Goal: Answer question/provide support: Share knowledge or assist other users

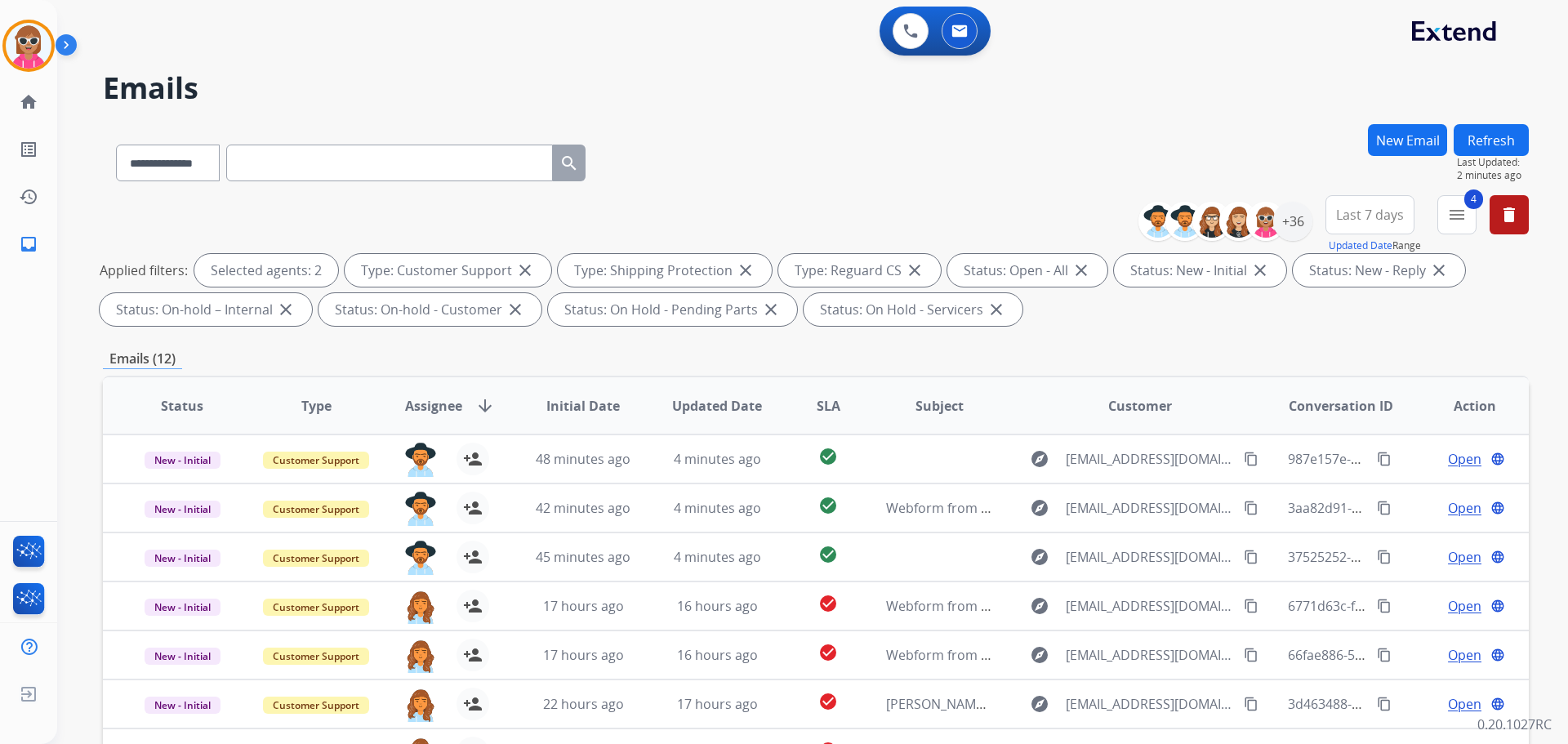
select select "**********"
drag, startPoint x: 1498, startPoint y: 142, endPoint x: 1497, endPoint y: 155, distance: 13.0
click at [1496, 142] on button "Refresh" at bounding box center [1491, 140] width 75 height 32
click at [936, 20] on div "0 Email Interactions" at bounding box center [959, 31] width 49 height 36
click at [881, 34] on div "0 Voice Interactions 0 Email Interactions" at bounding box center [935, 31] width 111 height 49
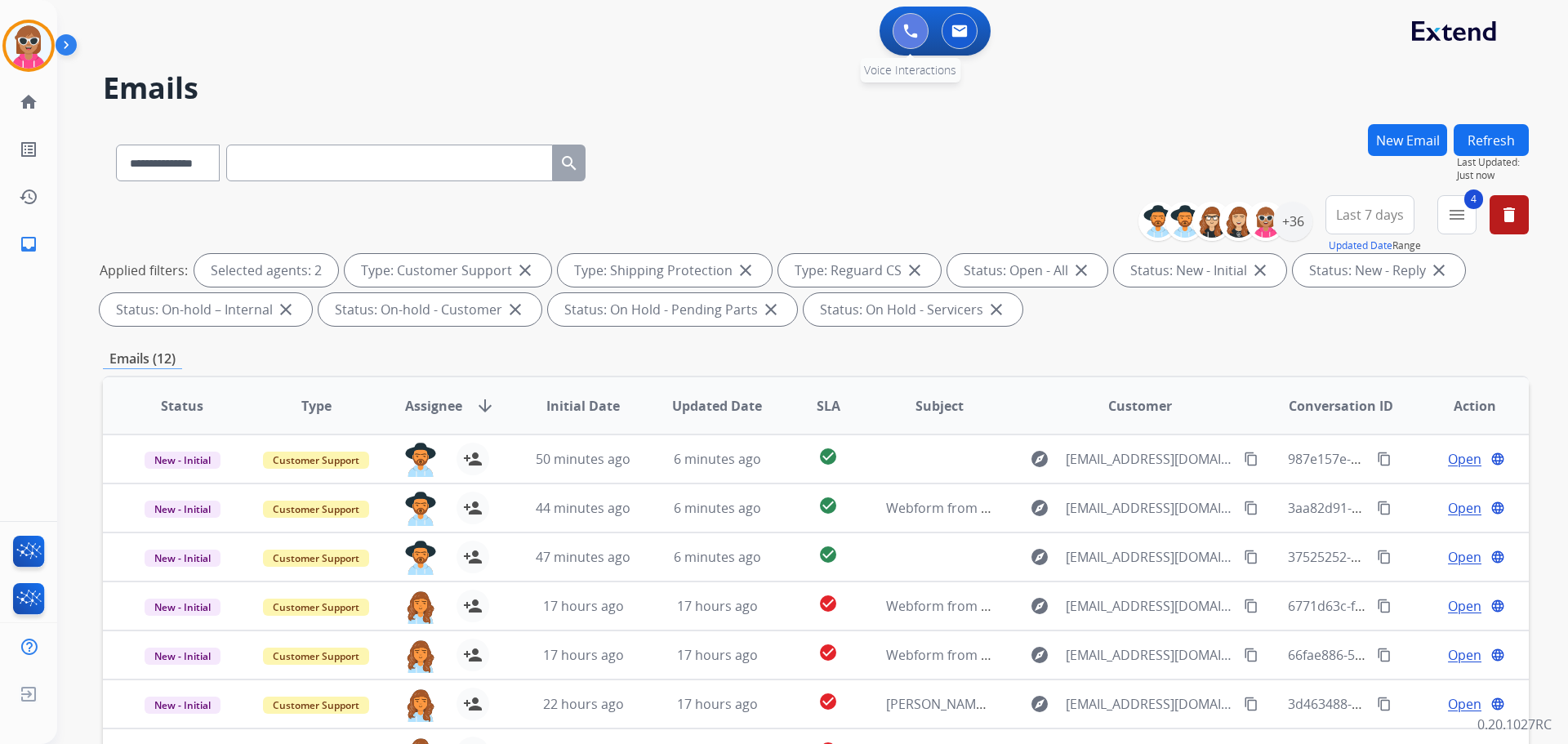
click at [902, 32] on button at bounding box center [910, 31] width 36 height 36
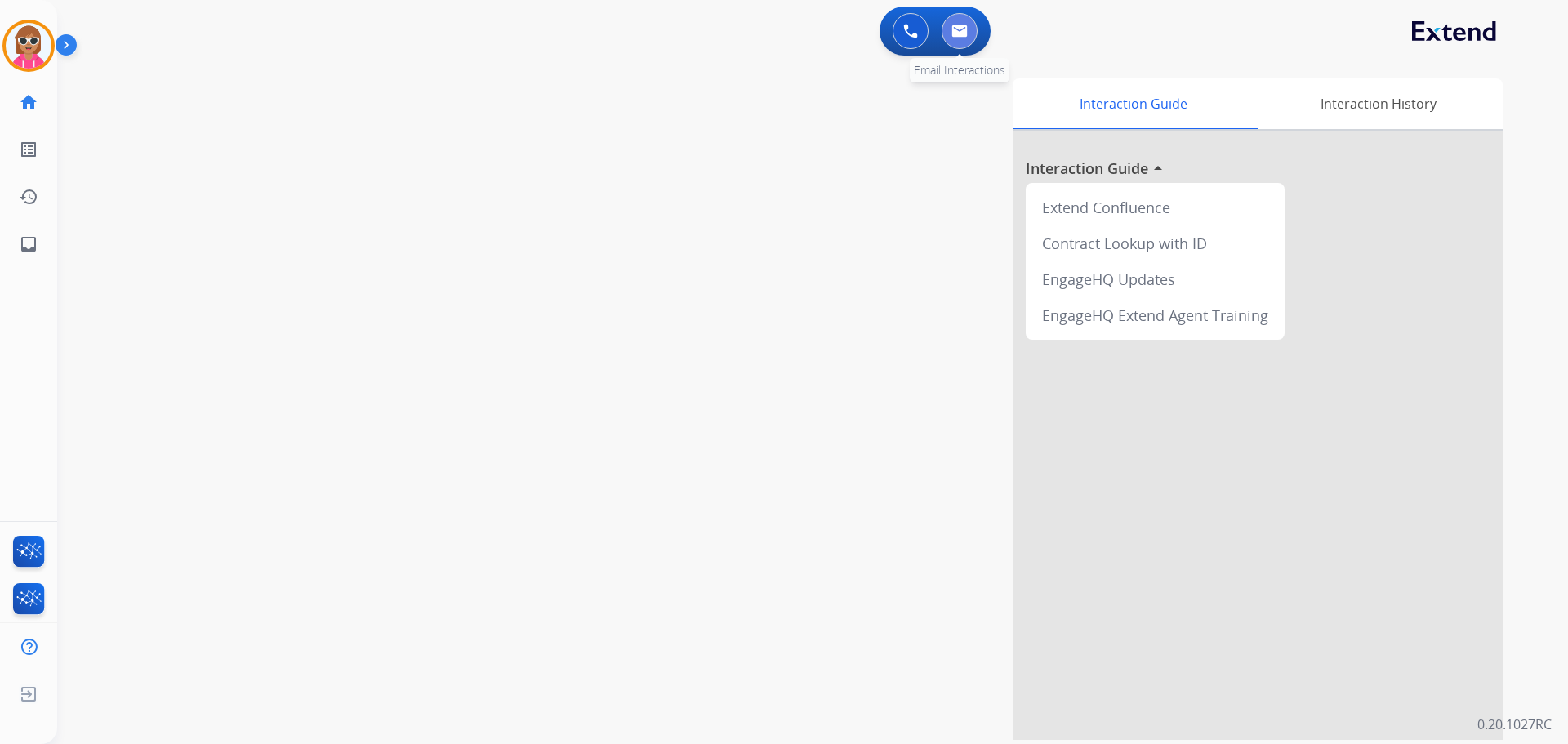
click at [955, 32] on img at bounding box center [960, 31] width 17 height 13
select select "**********"
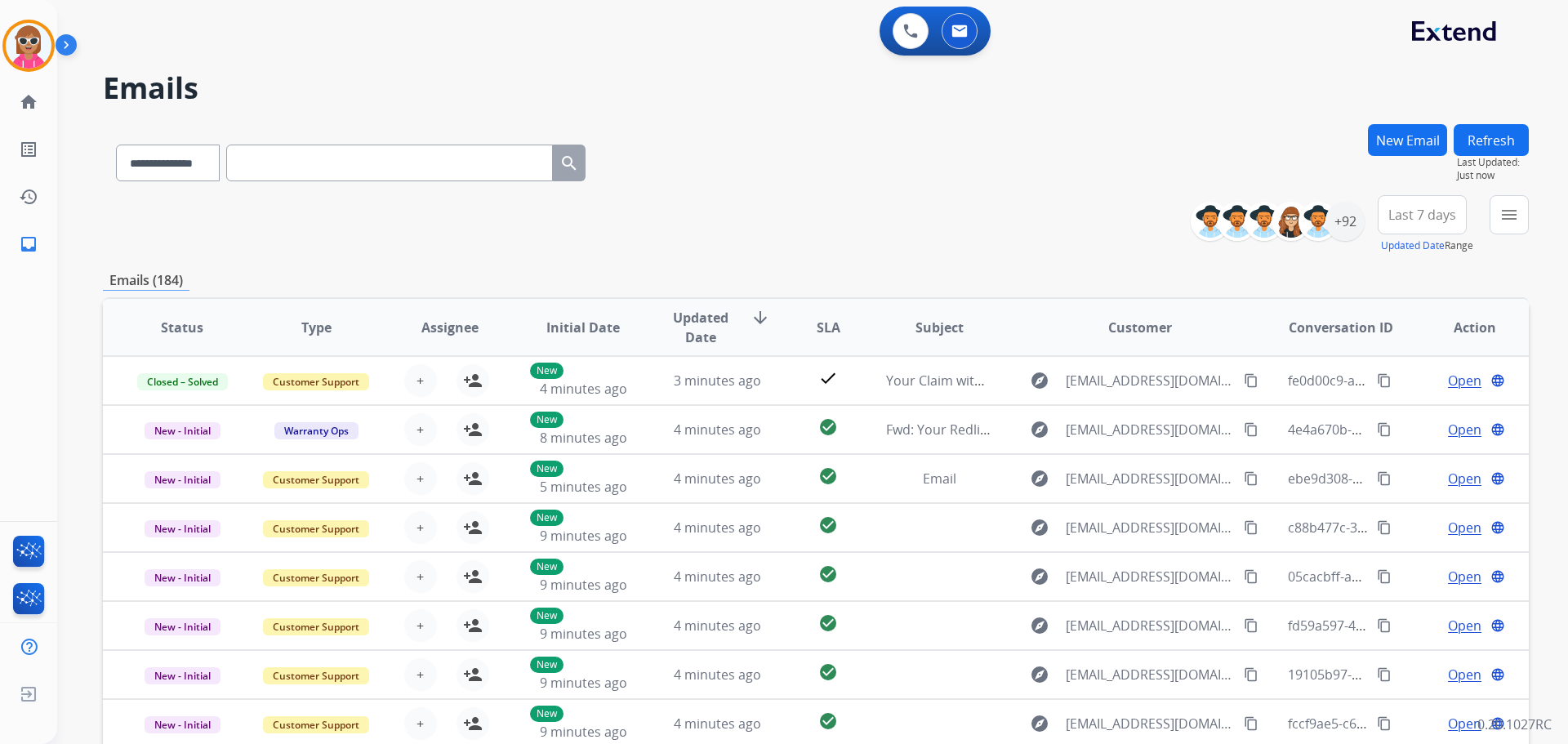
click at [839, 217] on div "**********" at bounding box center [816, 224] width 1426 height 59
drag, startPoint x: 1506, startPoint y: 213, endPoint x: 1474, endPoint y: 246, distance: 46.0
click at [1504, 210] on mat-icon "menu" at bounding box center [1510, 215] width 20 height 20
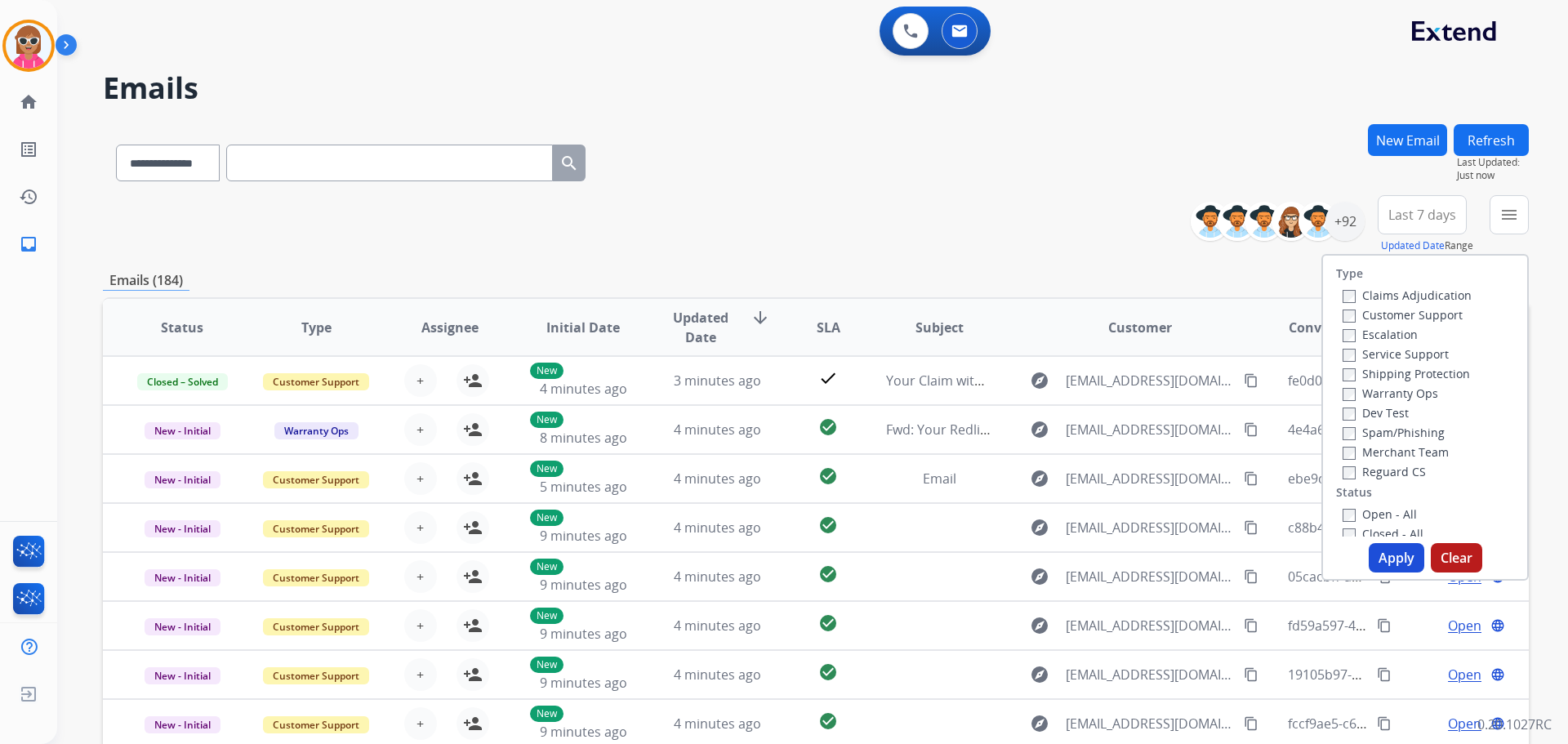
click at [1428, 315] on label "Customer Support" at bounding box center [1402, 315] width 120 height 16
drag, startPoint x: 1421, startPoint y: 369, endPoint x: 1422, endPoint y: 378, distance: 9.1
click at [1421, 370] on label "Shipping Protection" at bounding box center [1406, 373] width 127 height 16
click at [1393, 473] on label "Reguard CS" at bounding box center [1384, 472] width 83 height 16
drag, startPoint x: 1385, startPoint y: 511, endPoint x: 1386, endPoint y: 548, distance: 37.0
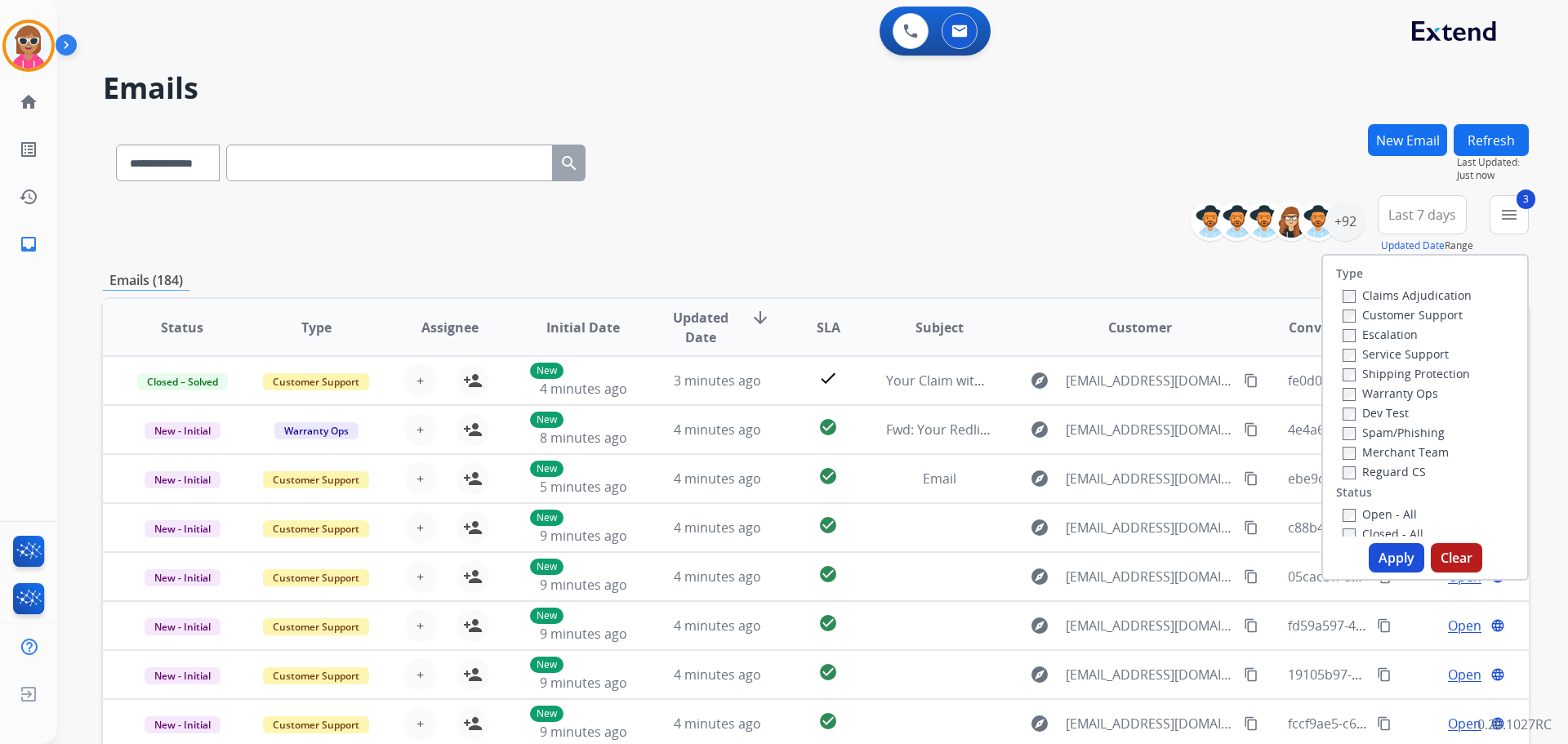
click at [1385, 514] on label "Open - All" at bounding box center [1379, 514] width 74 height 16
click at [1382, 547] on button "Apply" at bounding box center [1396, 557] width 56 height 29
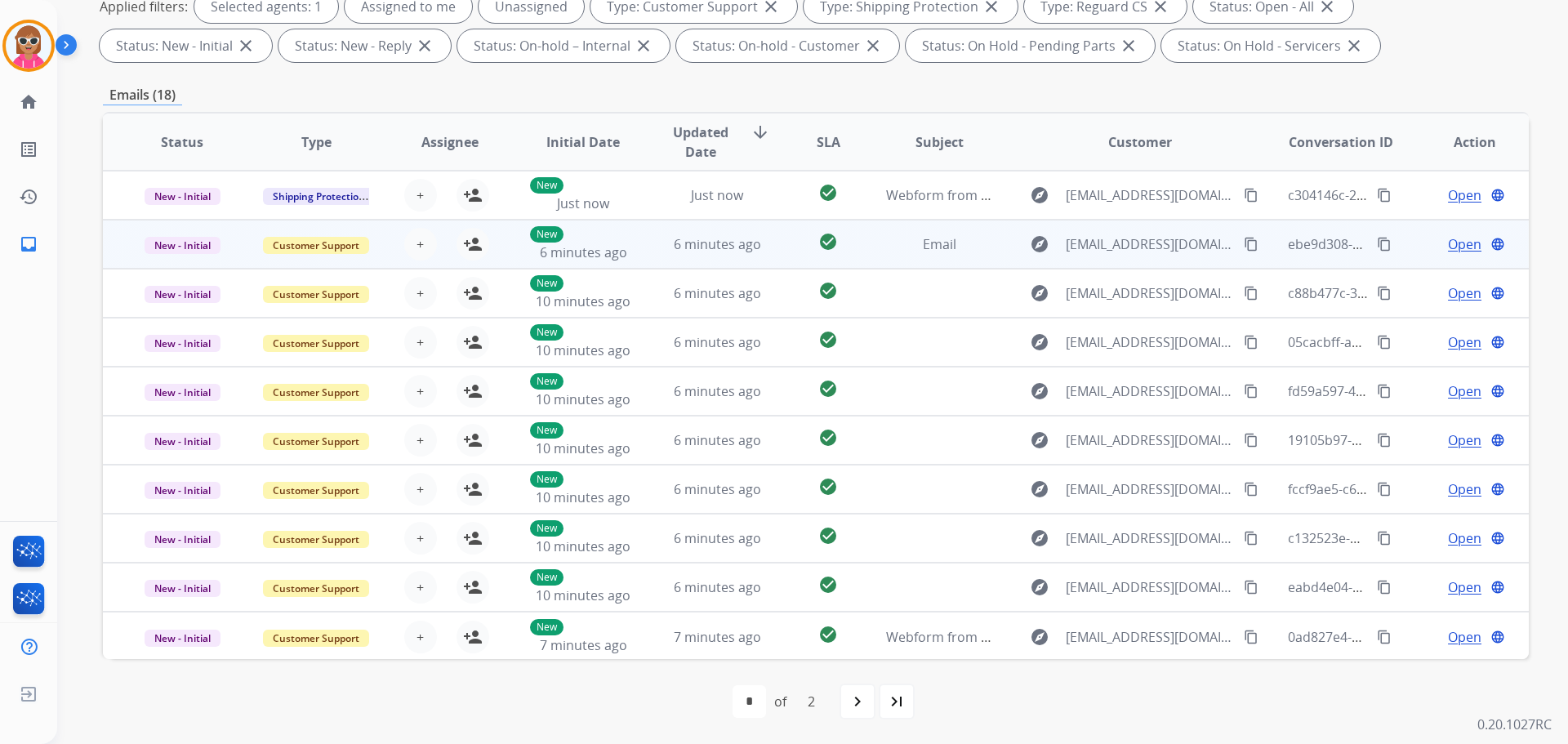
scroll to position [2, 0]
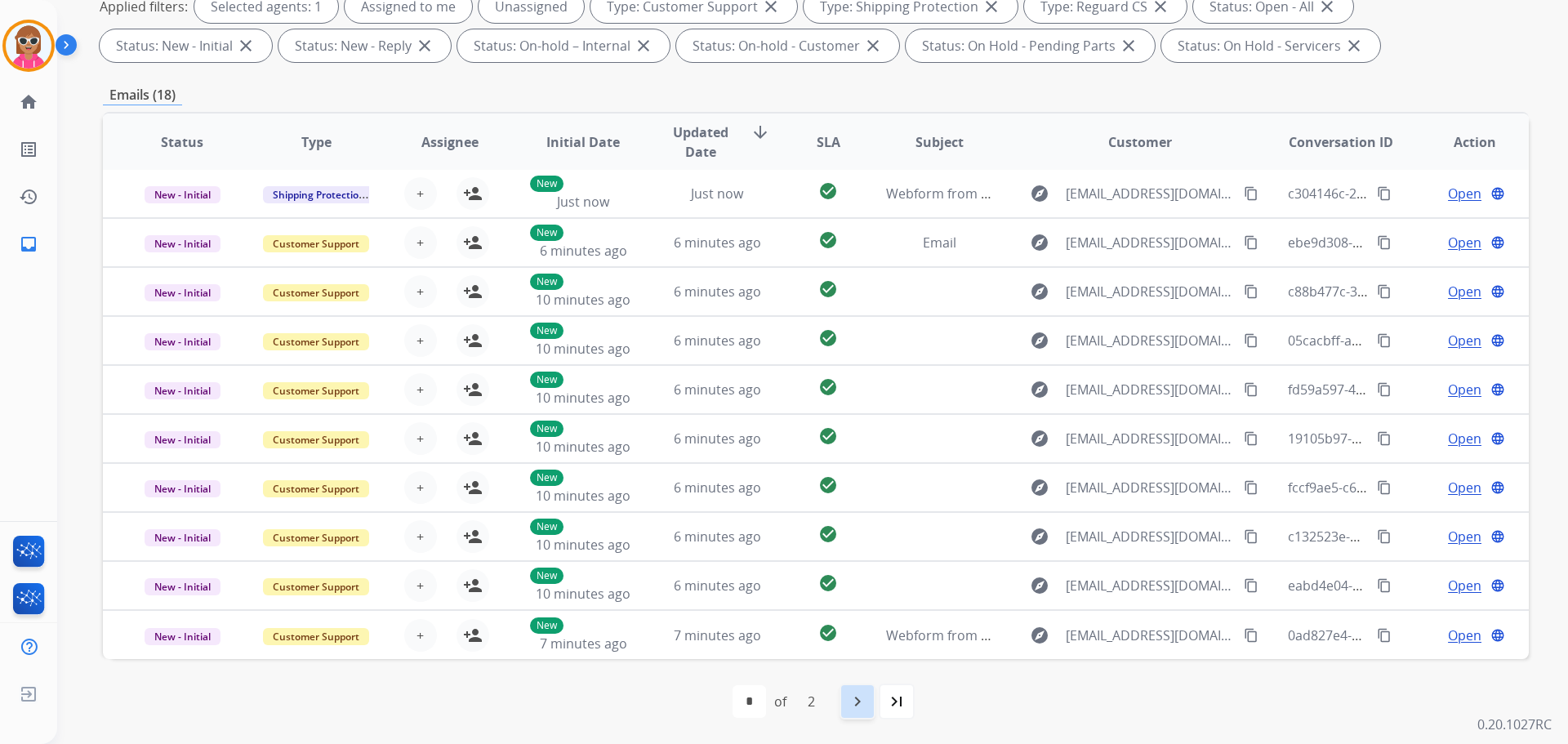
click at [842, 688] on div "navigate_next" at bounding box center [857, 701] width 36 height 36
select select "*"
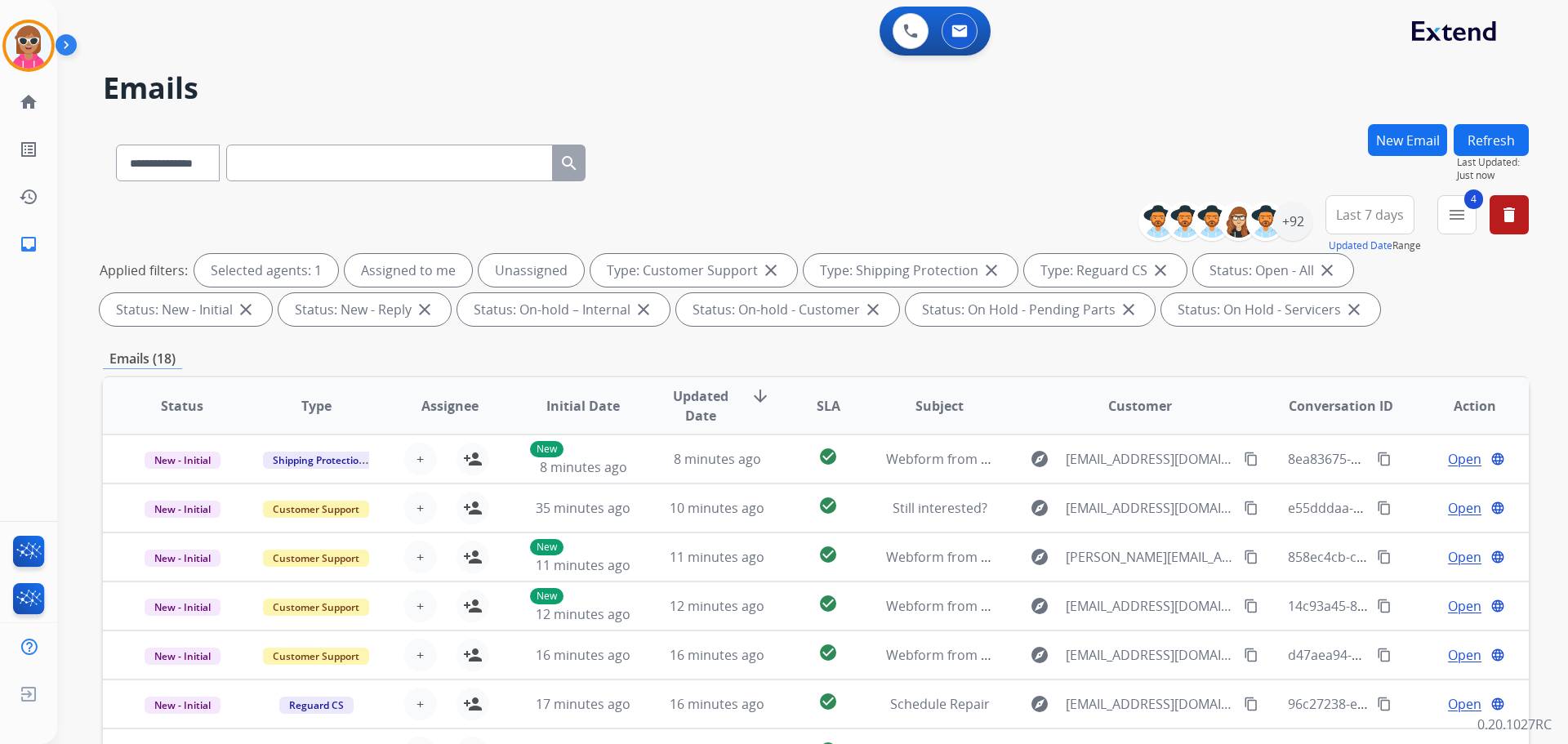
scroll to position [0, 0]
drag, startPoint x: 1286, startPoint y: 216, endPoint x: 1274, endPoint y: 262, distance: 47.5
click at [1286, 215] on div "+92" at bounding box center [1292, 221] width 39 height 39
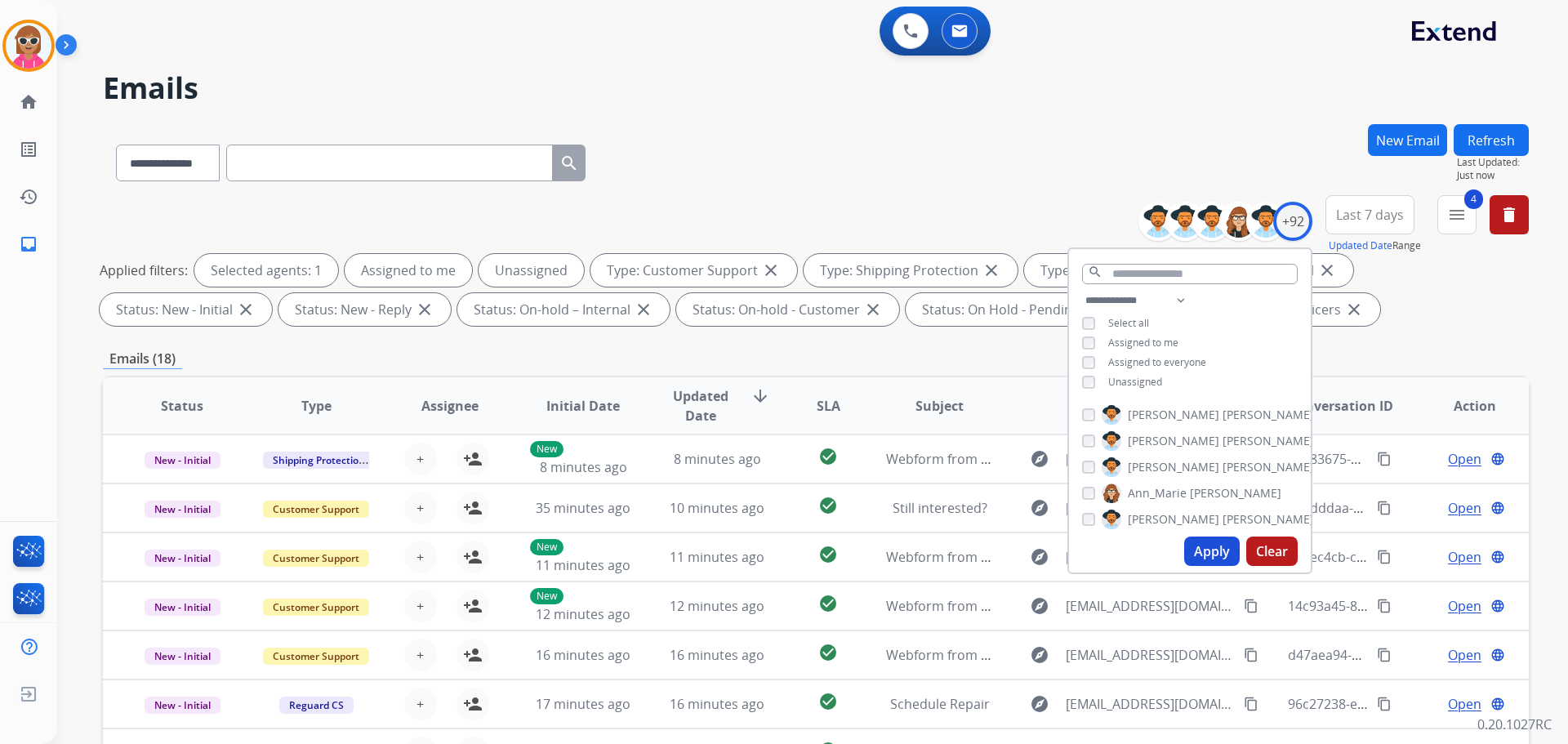
click at [1121, 377] on span "Unassigned" at bounding box center [1135, 382] width 54 height 14
click at [1130, 342] on span "Assigned to me" at bounding box center [1143, 342] width 70 height 14
click at [1163, 271] on input "text" at bounding box center [1190, 274] width 216 height 21
click at [1171, 493] on span "Shamora" at bounding box center [1152, 493] width 49 height 17
click at [1167, 459] on span "Shamaya" at bounding box center [1153, 467] width 50 height 17
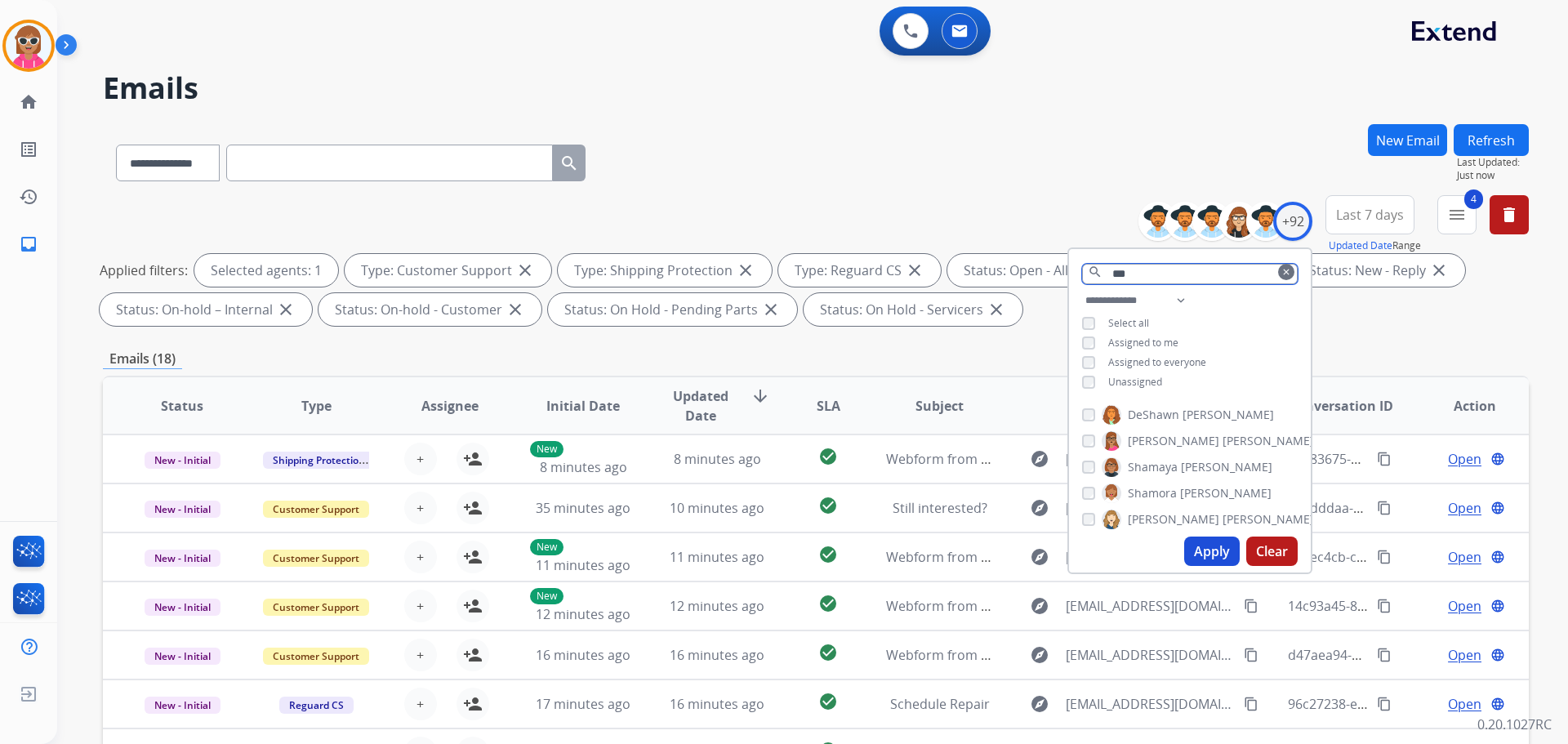
click at [1139, 275] on input "***" at bounding box center [1190, 274] width 216 height 21
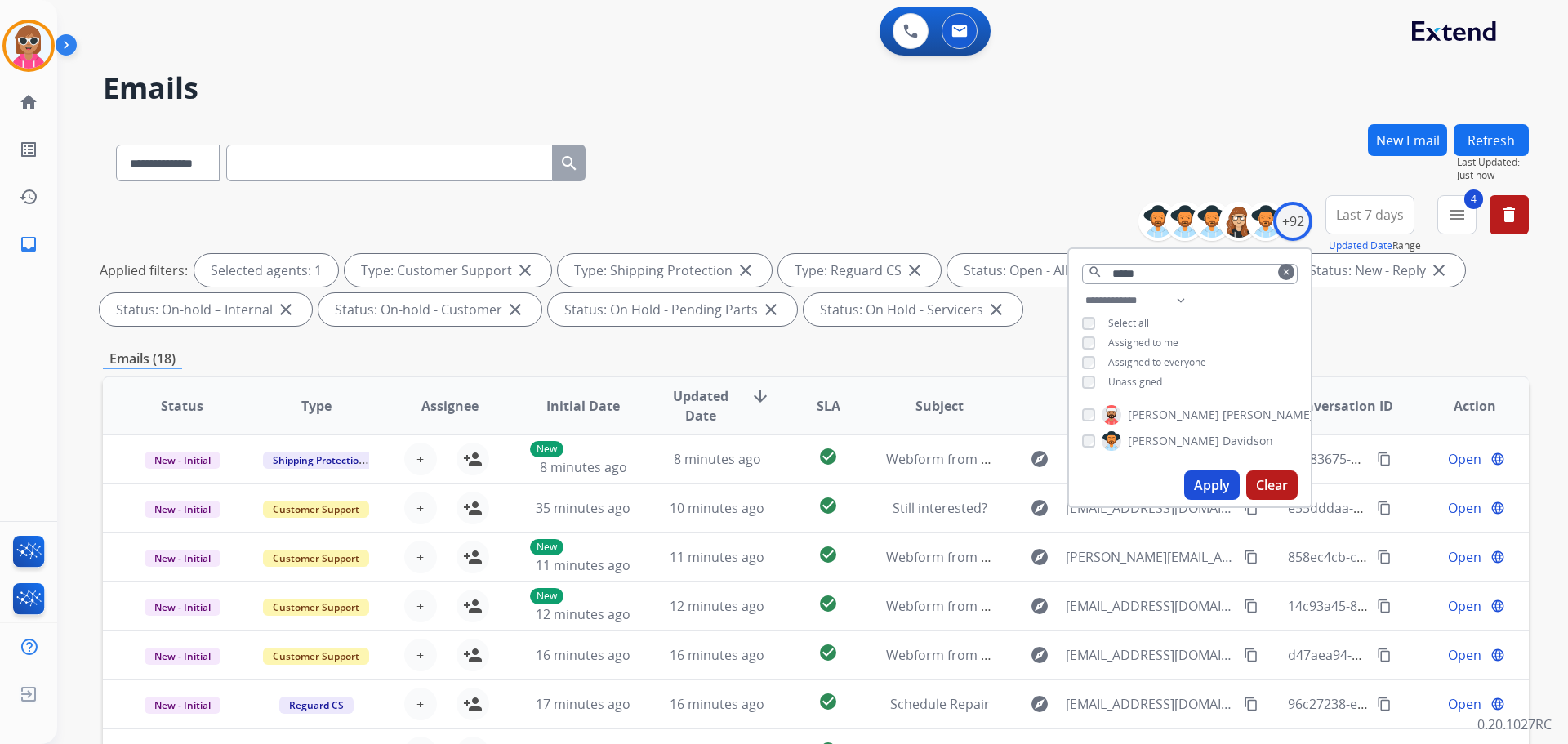
click at [1157, 412] on label "[PERSON_NAME]" at bounding box center [1207, 415] width 212 height 20
click at [1136, 267] on input "*****" at bounding box center [1190, 274] width 216 height 21
click at [1132, 266] on input "*****" at bounding box center [1190, 274] width 216 height 21
click at [1134, 267] on input "*****" at bounding box center [1190, 274] width 216 height 21
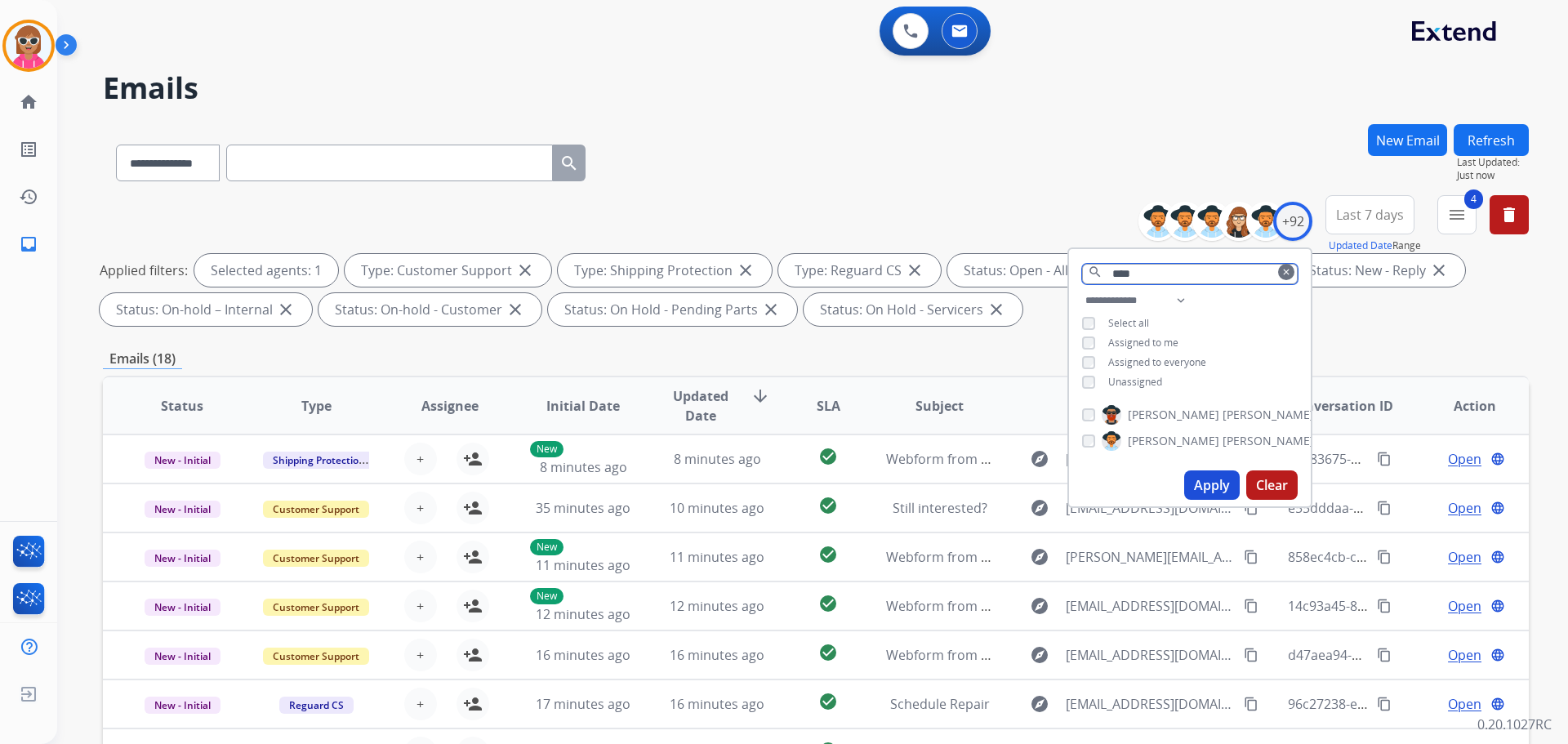
type input "****"
click at [1172, 407] on label "[PERSON_NAME]" at bounding box center [1207, 415] width 212 height 20
click at [1246, 407] on div "[PERSON_NAME] [PERSON_NAME]" at bounding box center [1190, 431] width 242 height 65
click at [1156, 271] on input "****" at bounding box center [1190, 274] width 216 height 21
click at [1156, 272] on input "****" at bounding box center [1190, 274] width 216 height 21
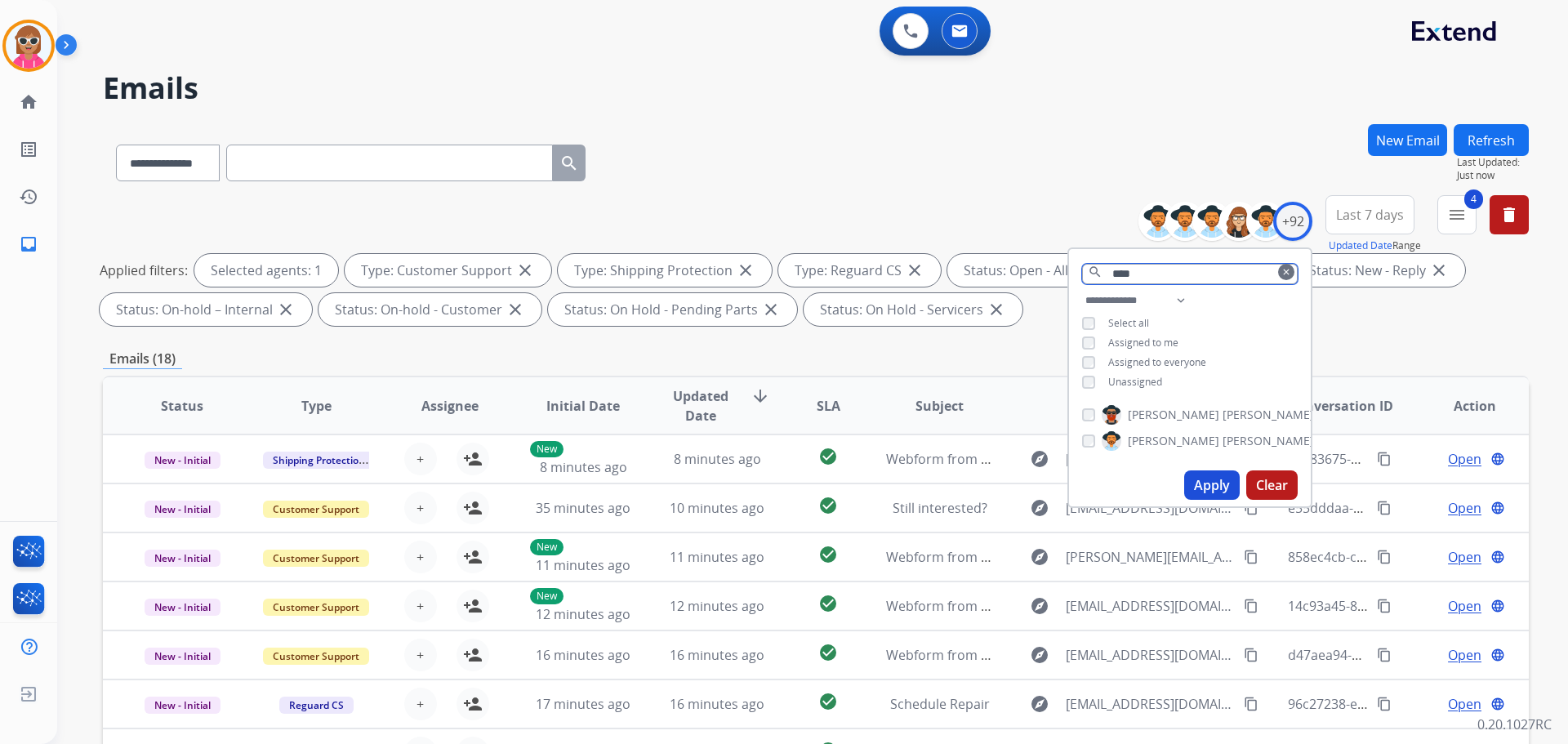
click at [1156, 272] on input "****" at bounding box center [1190, 274] width 216 height 21
type input "****"
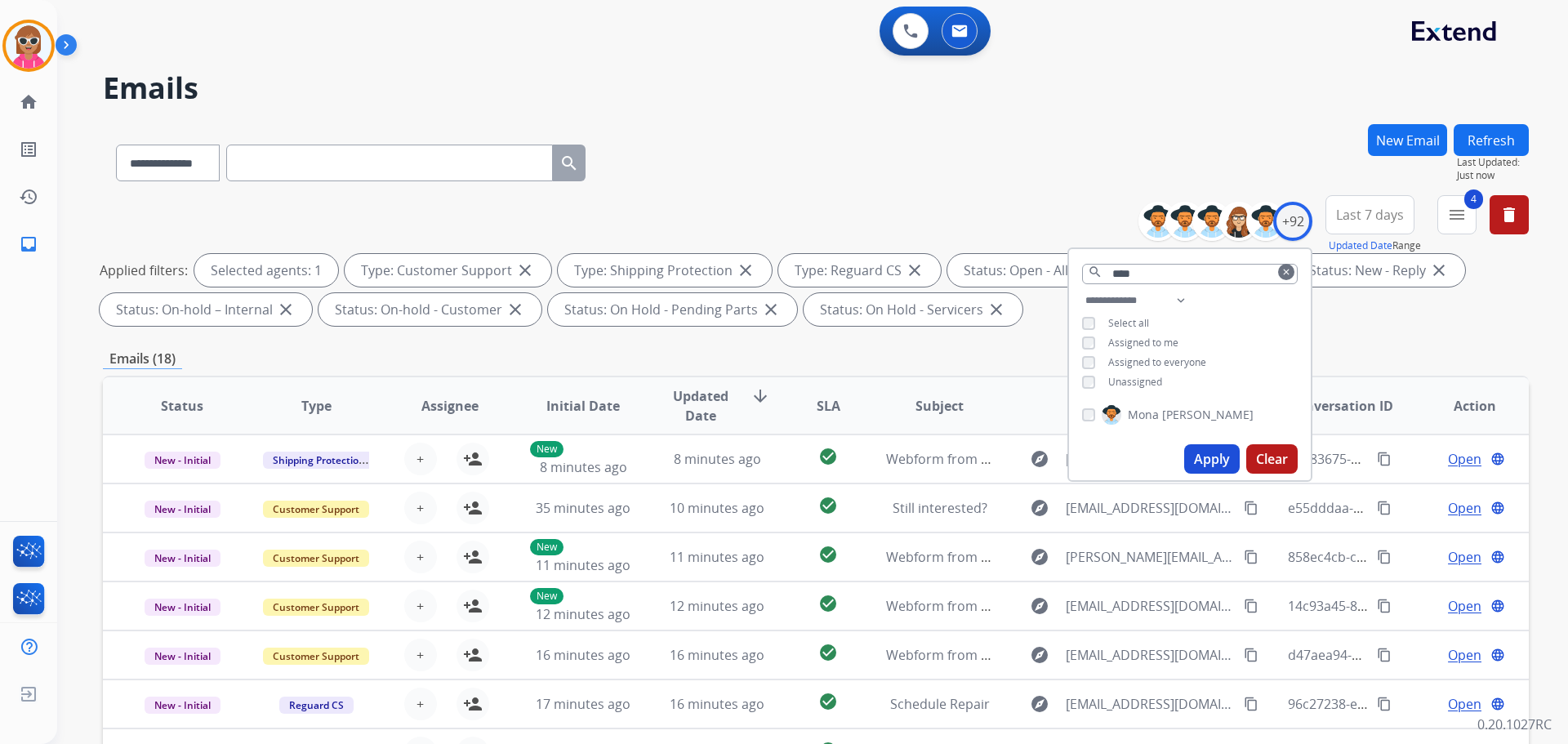
drag, startPoint x: 1133, startPoint y: 408, endPoint x: 1144, endPoint y: 391, distance: 20.2
click at [1135, 409] on span "Mona" at bounding box center [1143, 415] width 31 height 17
click at [1154, 277] on input "****" at bounding box center [1190, 274] width 216 height 21
click at [1158, 442] on span "[GEOGRAPHIC_DATA]" at bounding box center [1185, 441] width 114 height 17
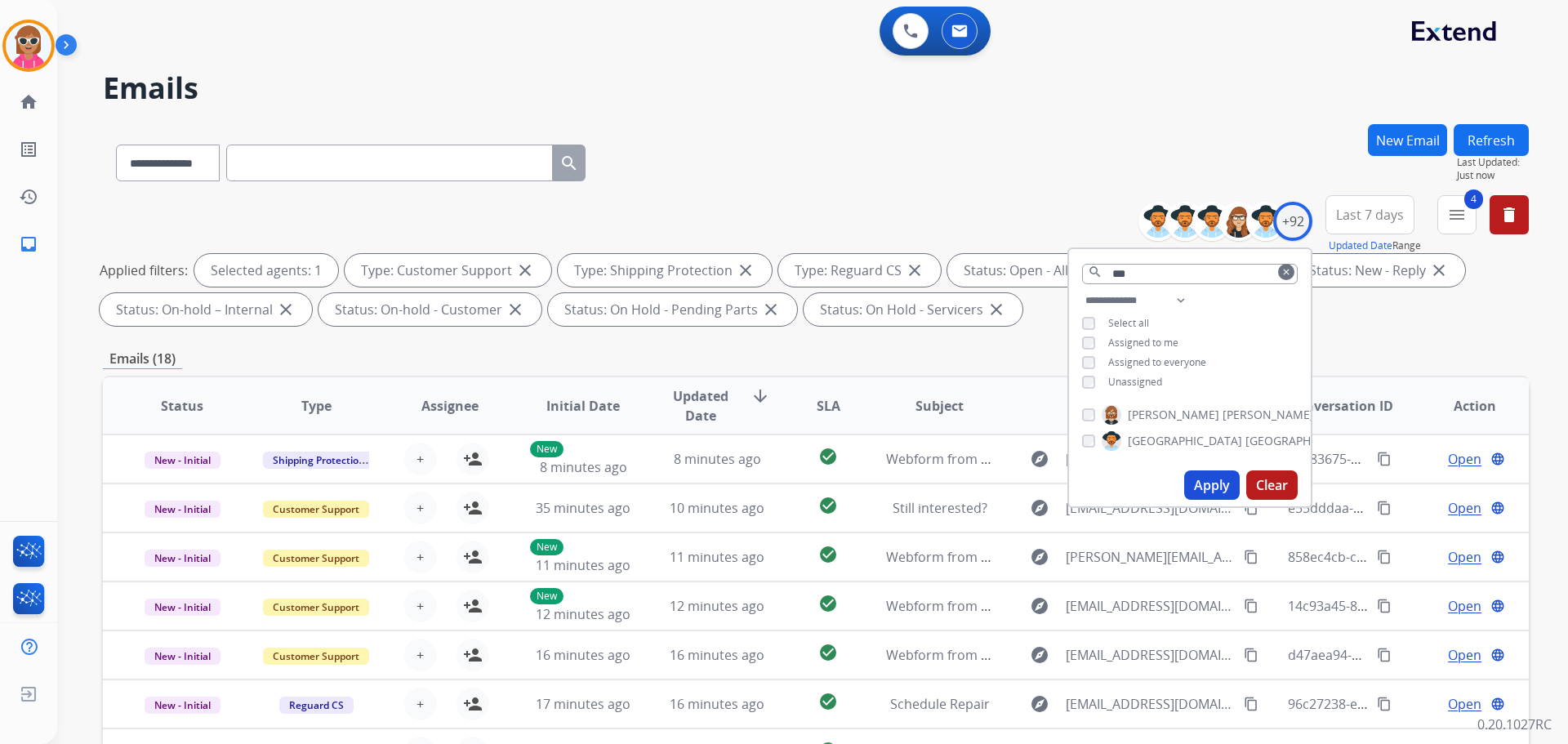
click at [1218, 481] on button "Apply" at bounding box center [1211, 485] width 56 height 29
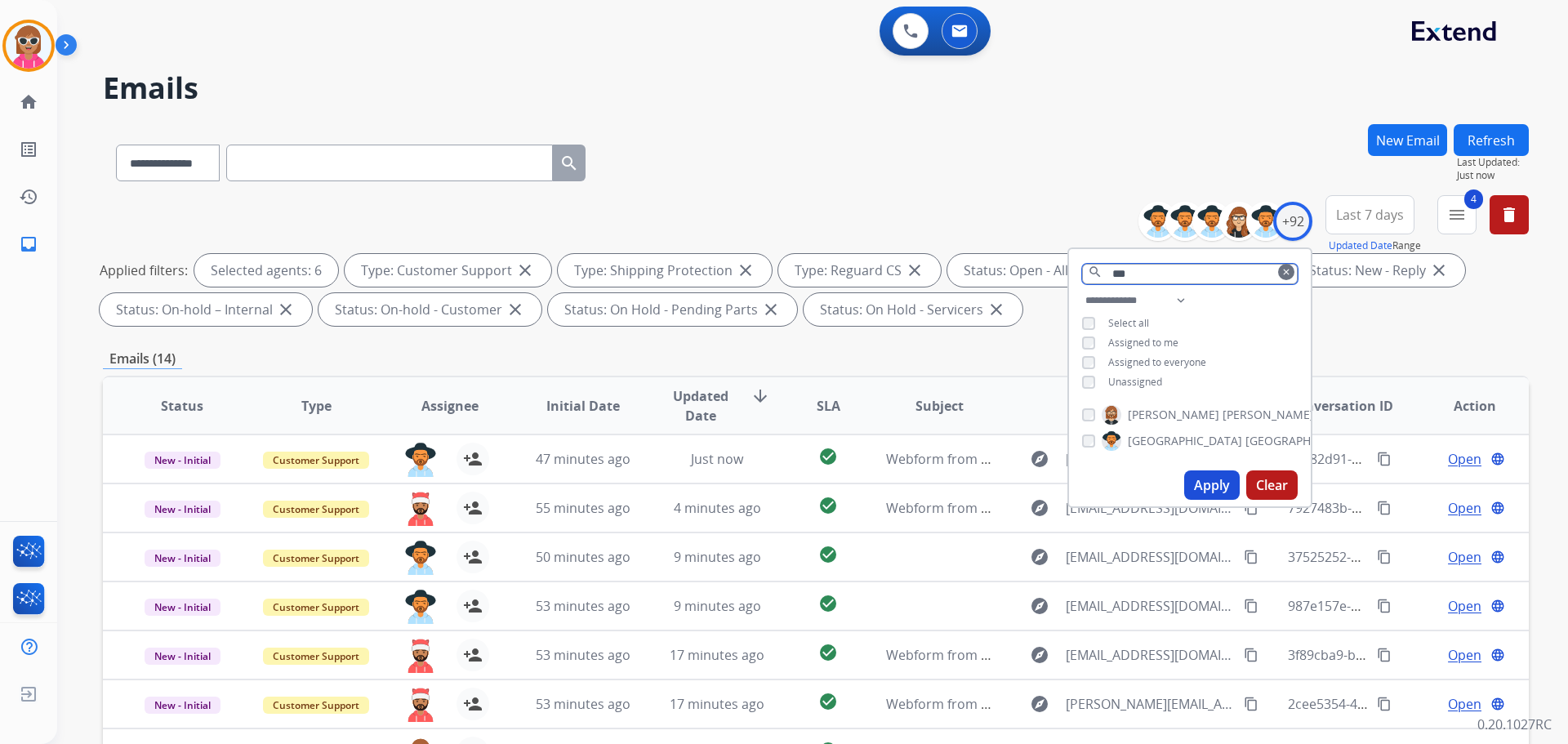
click at [1140, 277] on input "***" at bounding box center [1190, 274] width 216 height 21
drag, startPoint x: 1121, startPoint y: 415, endPoint x: 1126, endPoint y: 425, distance: 11.2
click at [1126, 427] on div "[PERSON_NAME]" at bounding box center [1190, 417] width 242 height 39
click at [1131, 416] on span "[GEOGRAPHIC_DATA]" at bounding box center [1185, 415] width 114 height 17
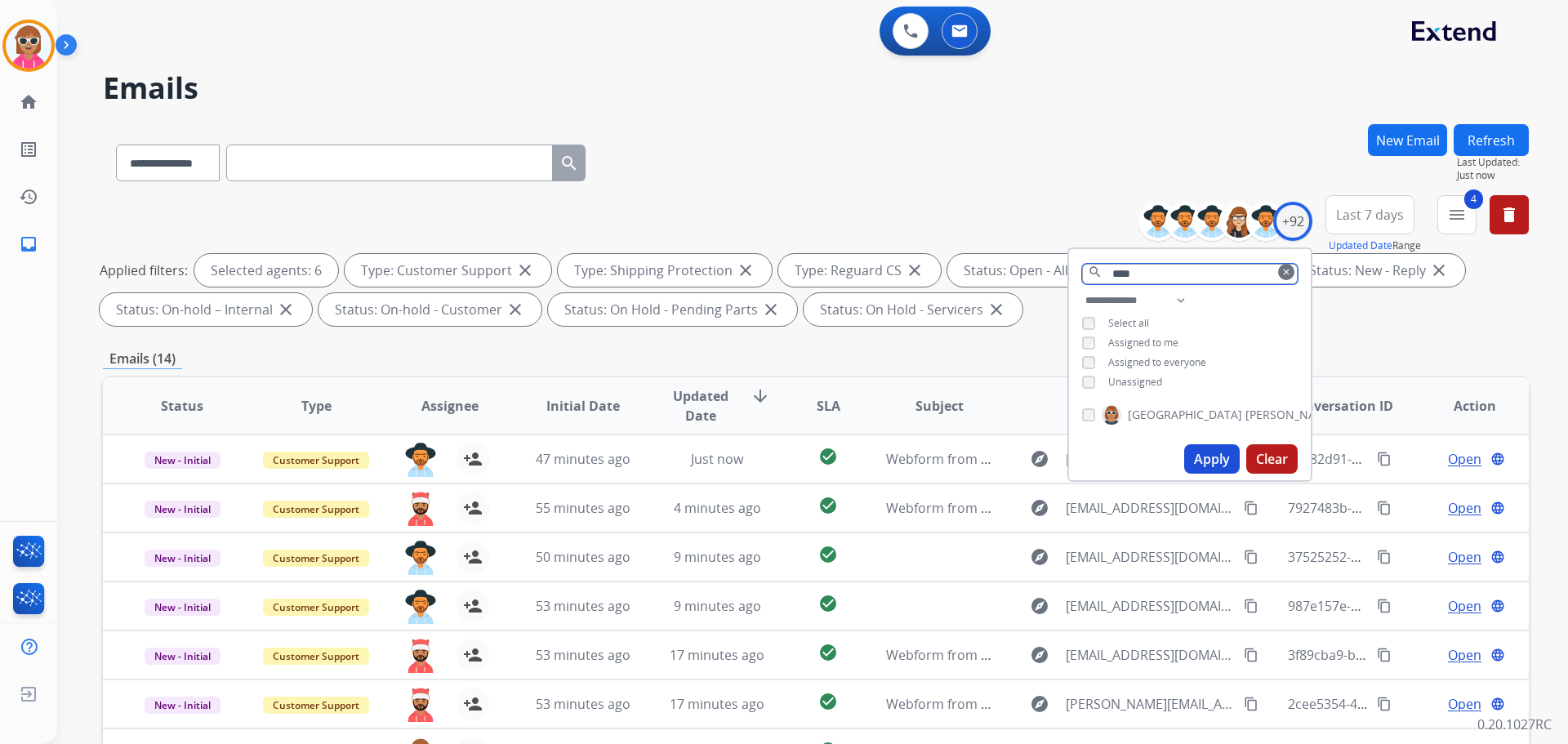
click at [1157, 277] on input "****" at bounding box center [1190, 274] width 216 height 21
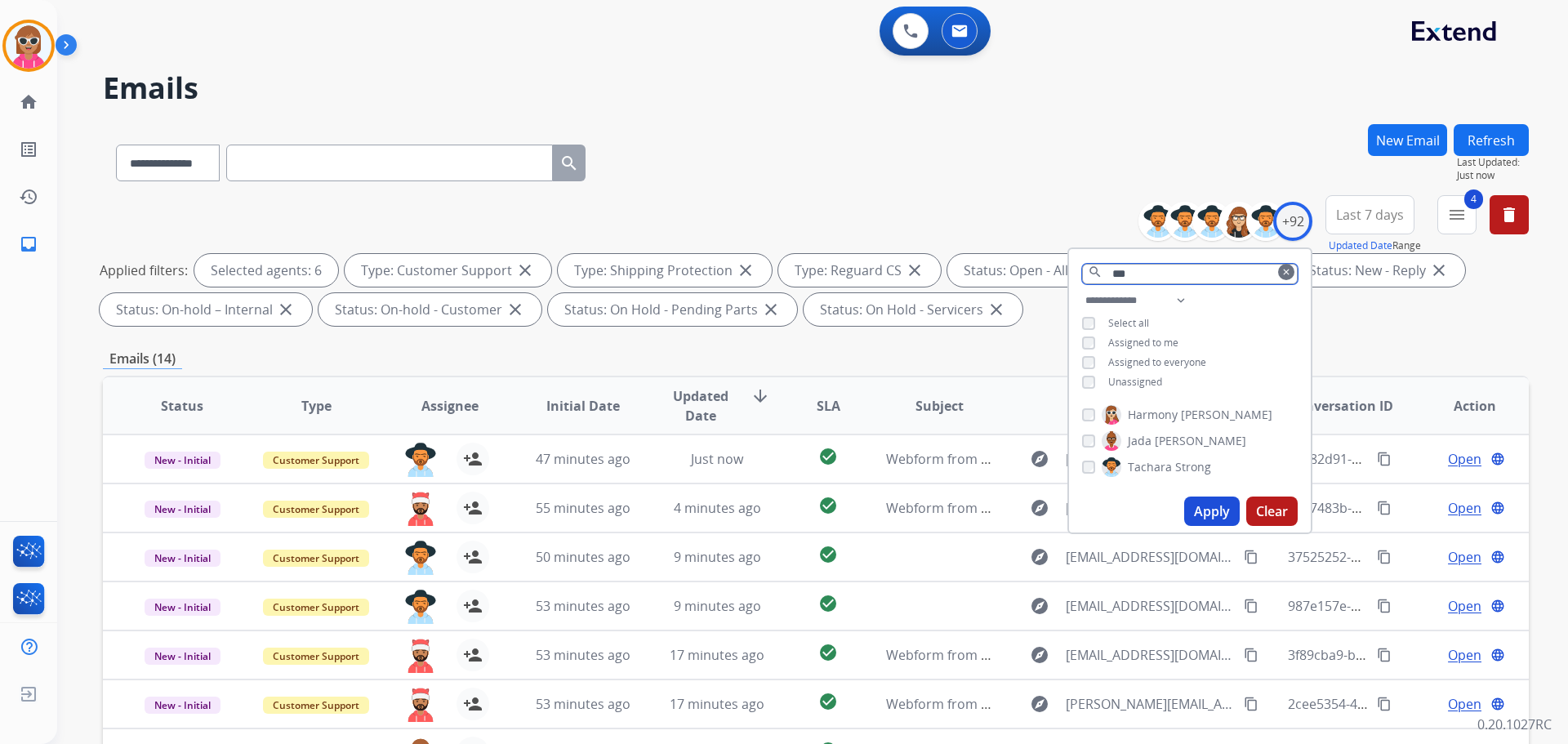
click at [1137, 278] on input "***" at bounding box center [1190, 274] width 216 height 21
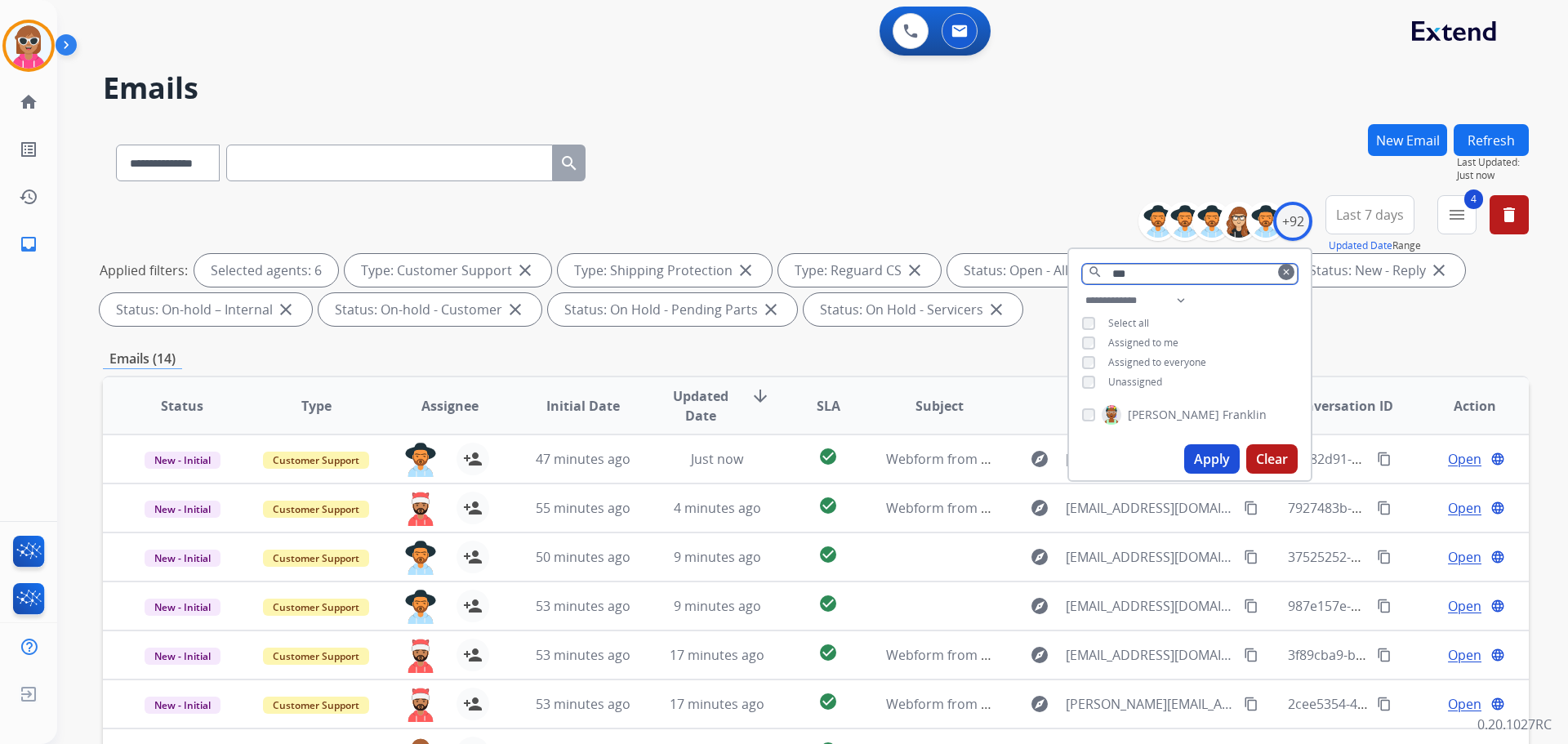
type input "***"
drag, startPoint x: 1151, startPoint y: 413, endPoint x: 1187, endPoint y: 438, distance: 43.8
click at [1150, 412] on span "[PERSON_NAME]" at bounding box center [1174, 415] width 92 height 17
click at [1230, 461] on button "Apply" at bounding box center [1211, 458] width 56 height 29
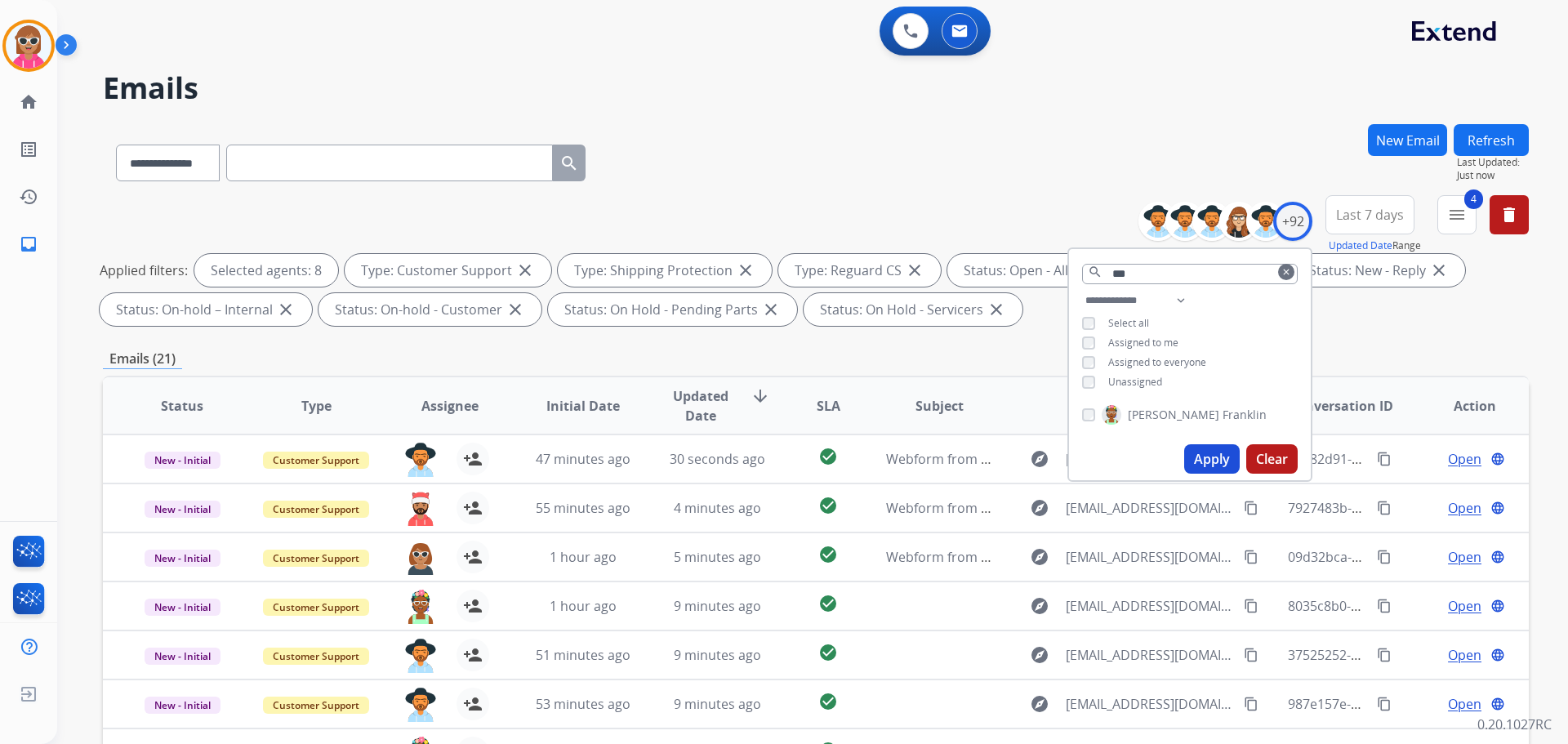
drag, startPoint x: 868, startPoint y: 377, endPoint x: 876, endPoint y: 366, distance: 13.6
click at [871, 376] on div "Status Type Assignee Initial Date Updated Date arrow_downward SLA Subject Custo…" at bounding box center [816, 649] width 1426 height 547
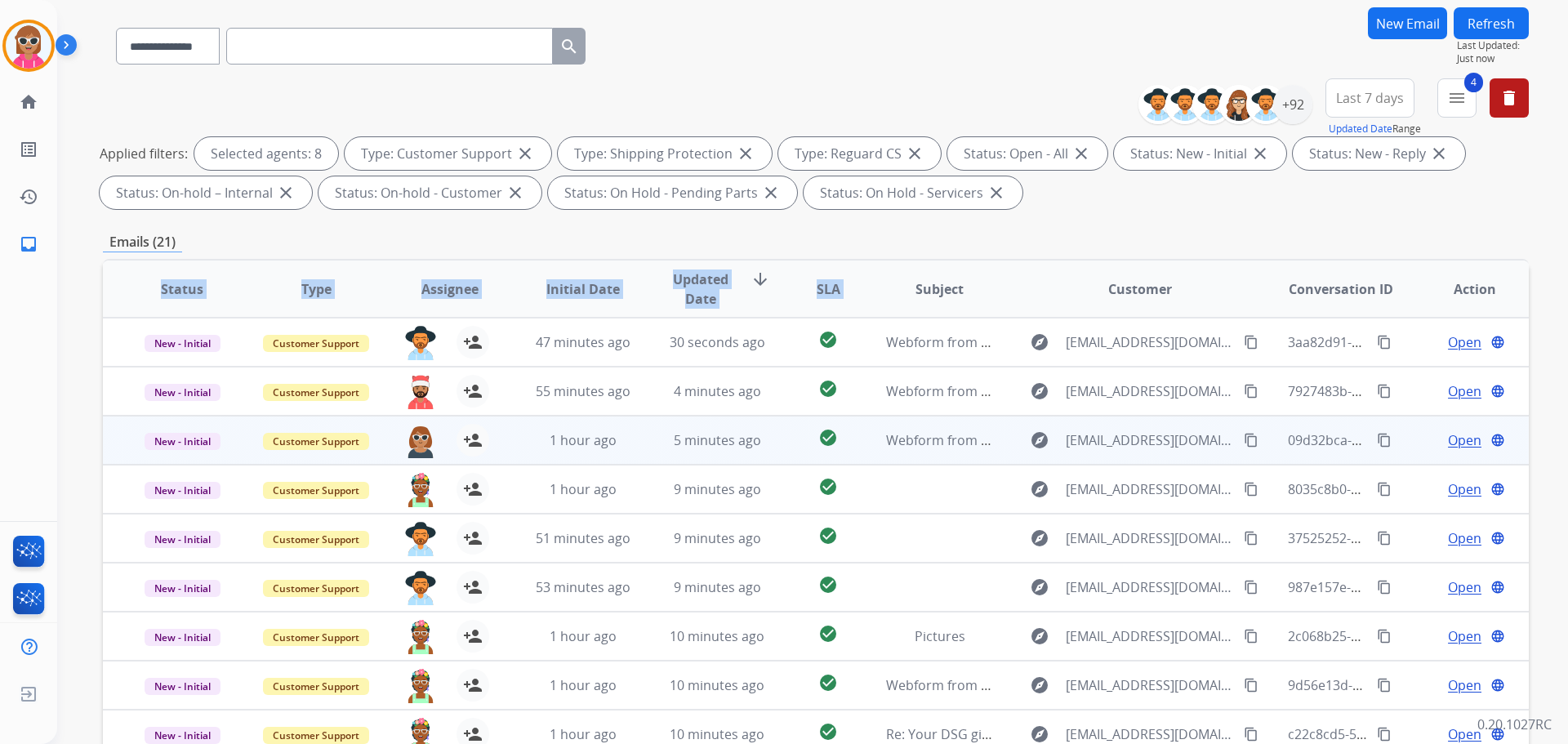
scroll to position [245, 0]
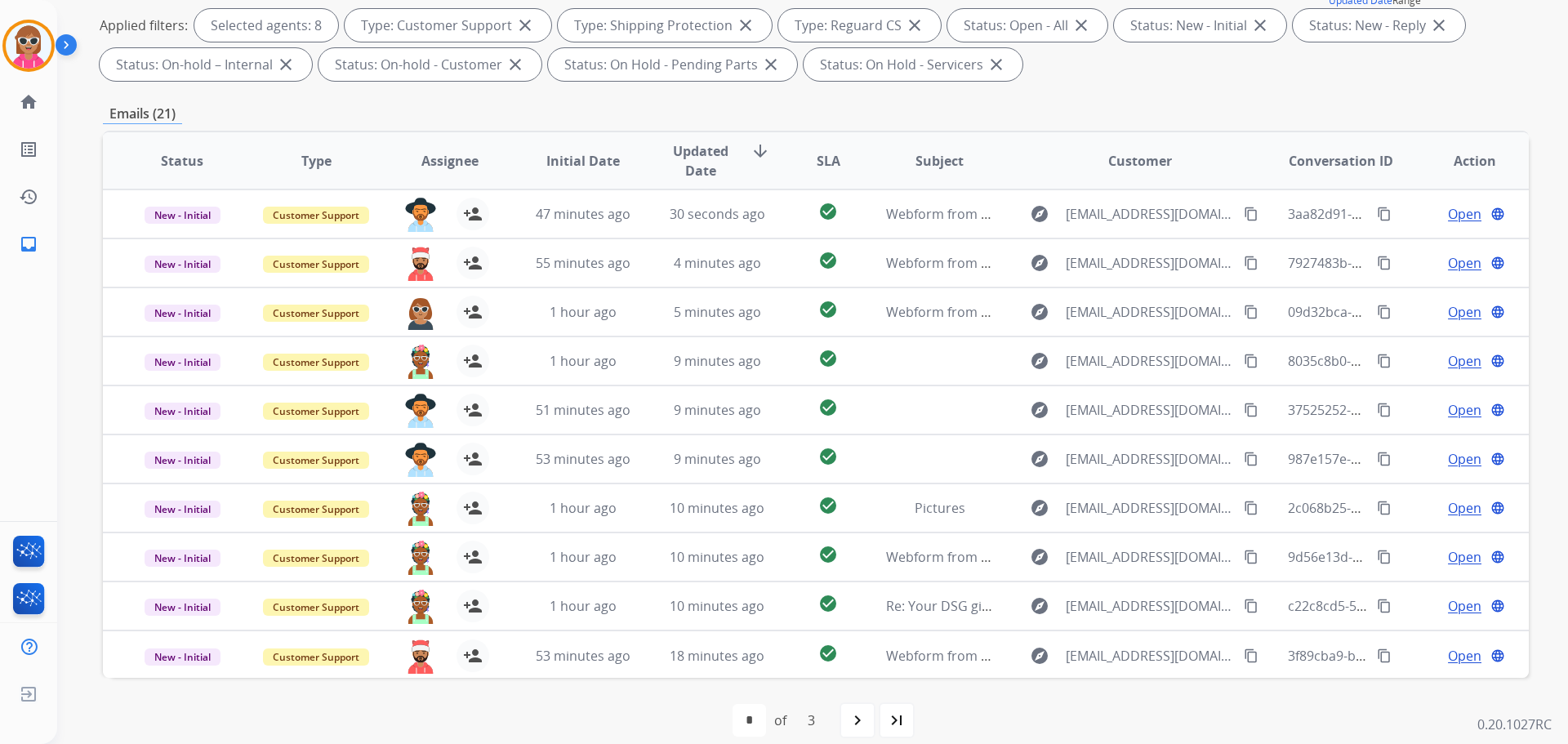
click at [865, 105] on div "Emails (21)" at bounding box center [816, 113] width 1426 height 21
click at [463, 169] on span "Assignee" at bounding box center [450, 161] width 57 height 20
click at [866, 713] on mat-icon "navigate_next" at bounding box center [857, 721] width 20 height 20
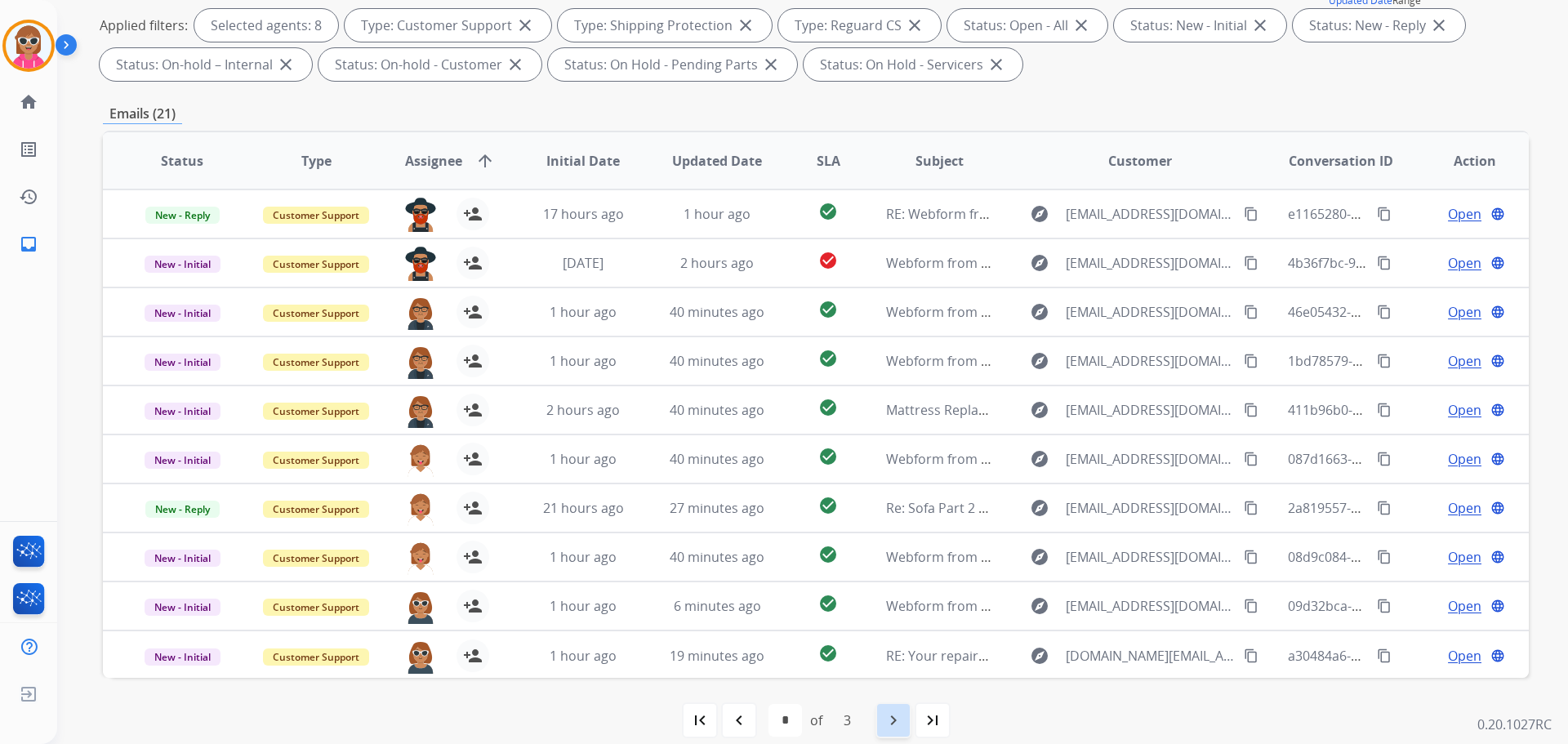
drag, startPoint x: 889, startPoint y: 721, endPoint x: 896, endPoint y: 701, distance: 21.2
click at [887, 720] on mat-icon "navigate_next" at bounding box center [894, 721] width 20 height 20
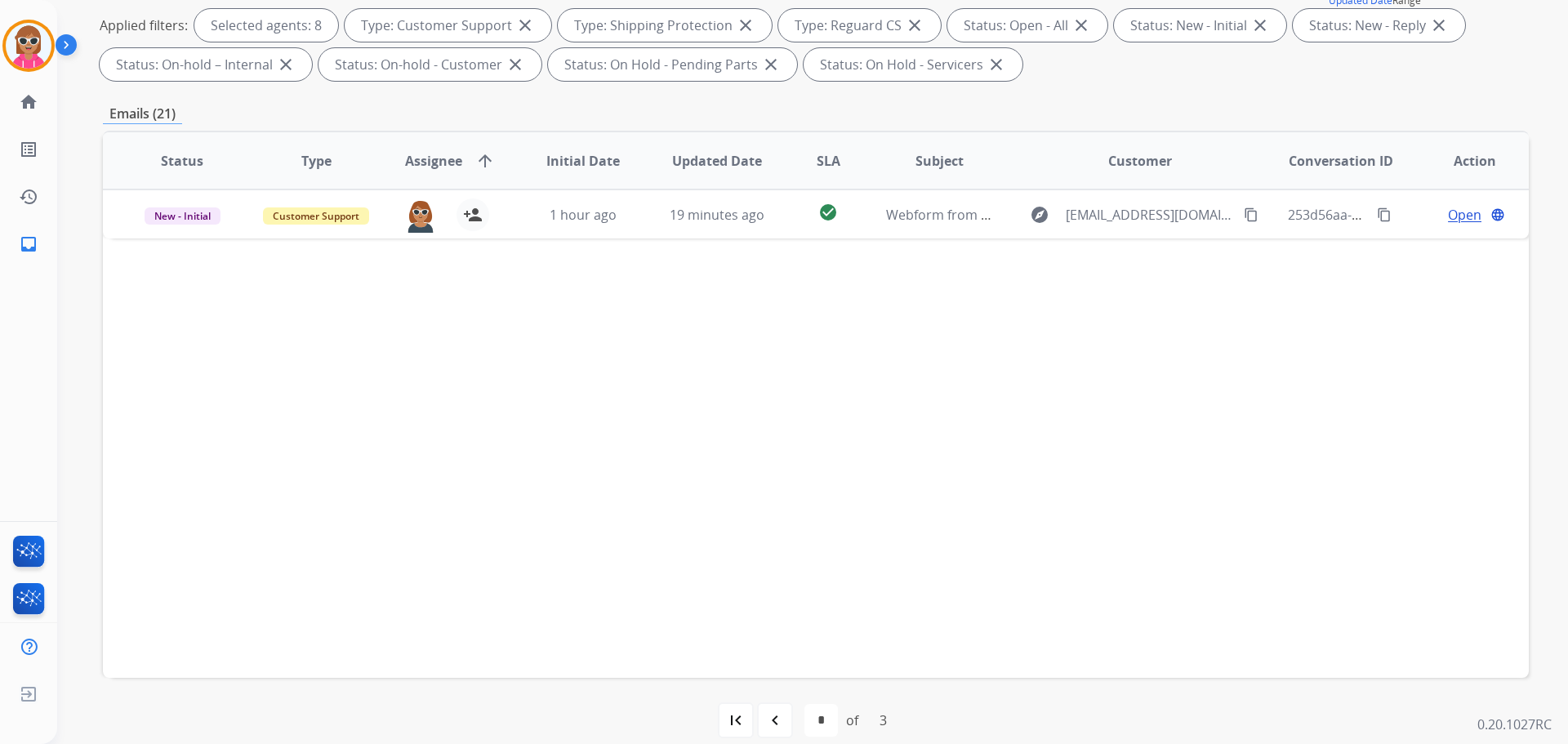
click at [389, 494] on div "Status Type Assignee arrow_upward Initial Date Updated Date SLA Subject Custome…" at bounding box center [816, 404] width 1426 height 547
drag, startPoint x: 503, startPoint y: 549, endPoint x: 521, endPoint y: 520, distance: 34.1
click at [521, 520] on div "Status Type Assignee arrow_upward Initial Date Updated Date SLA Subject Custome…" at bounding box center [816, 404] width 1426 height 547
click at [767, 717] on mat-icon "navigate_before" at bounding box center [775, 721] width 20 height 20
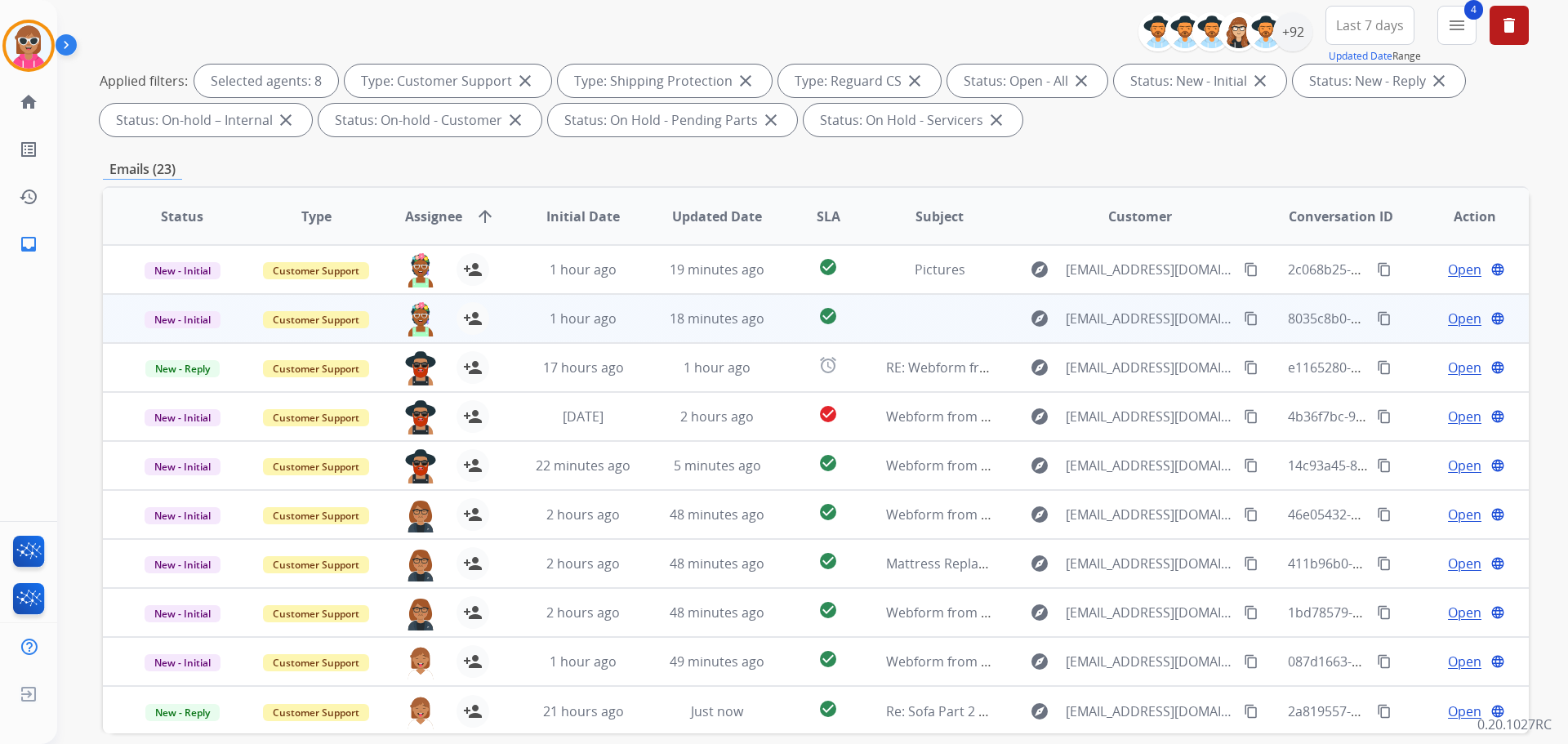
scroll to position [264, 0]
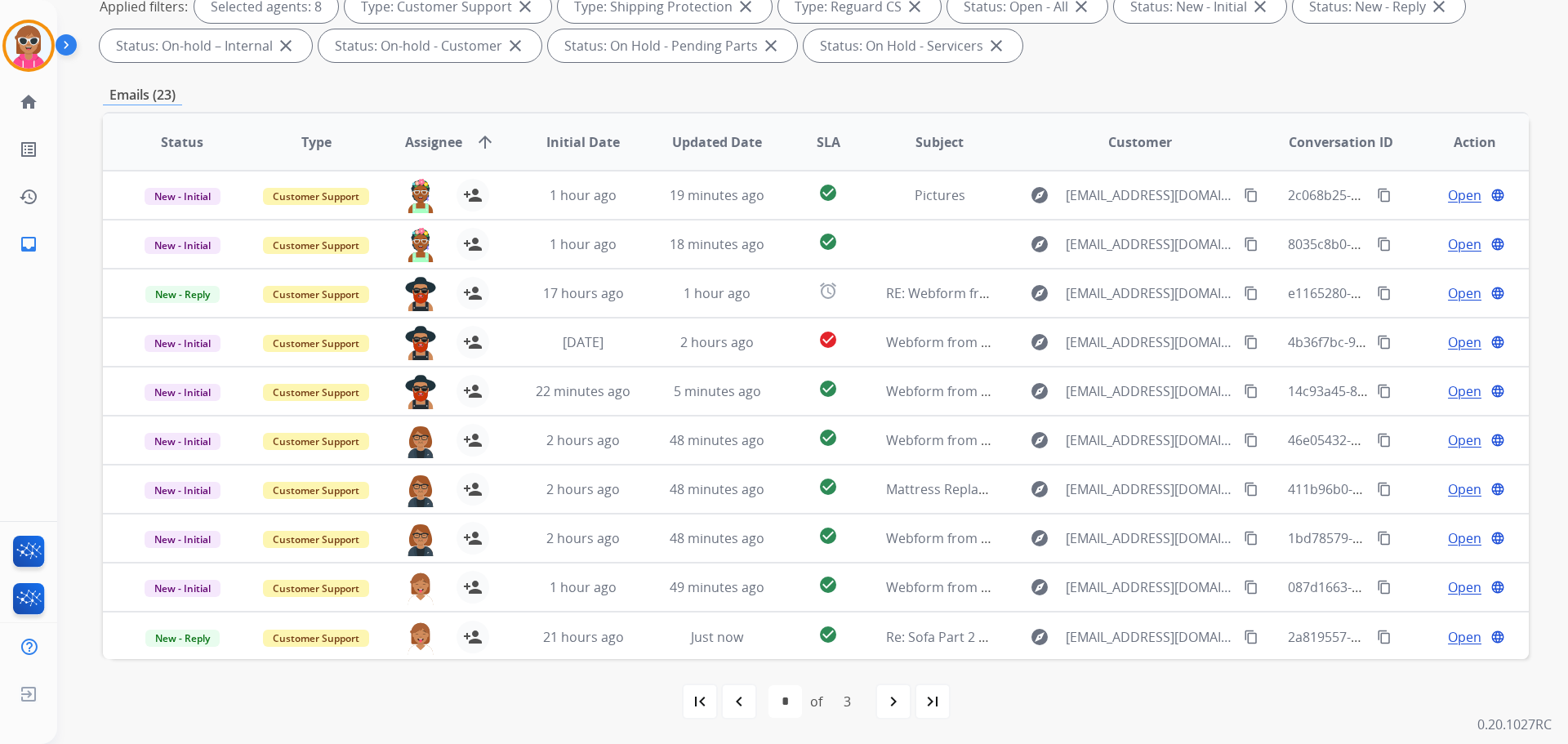
click at [750, 692] on div "navigate_before" at bounding box center [738, 701] width 36 height 36
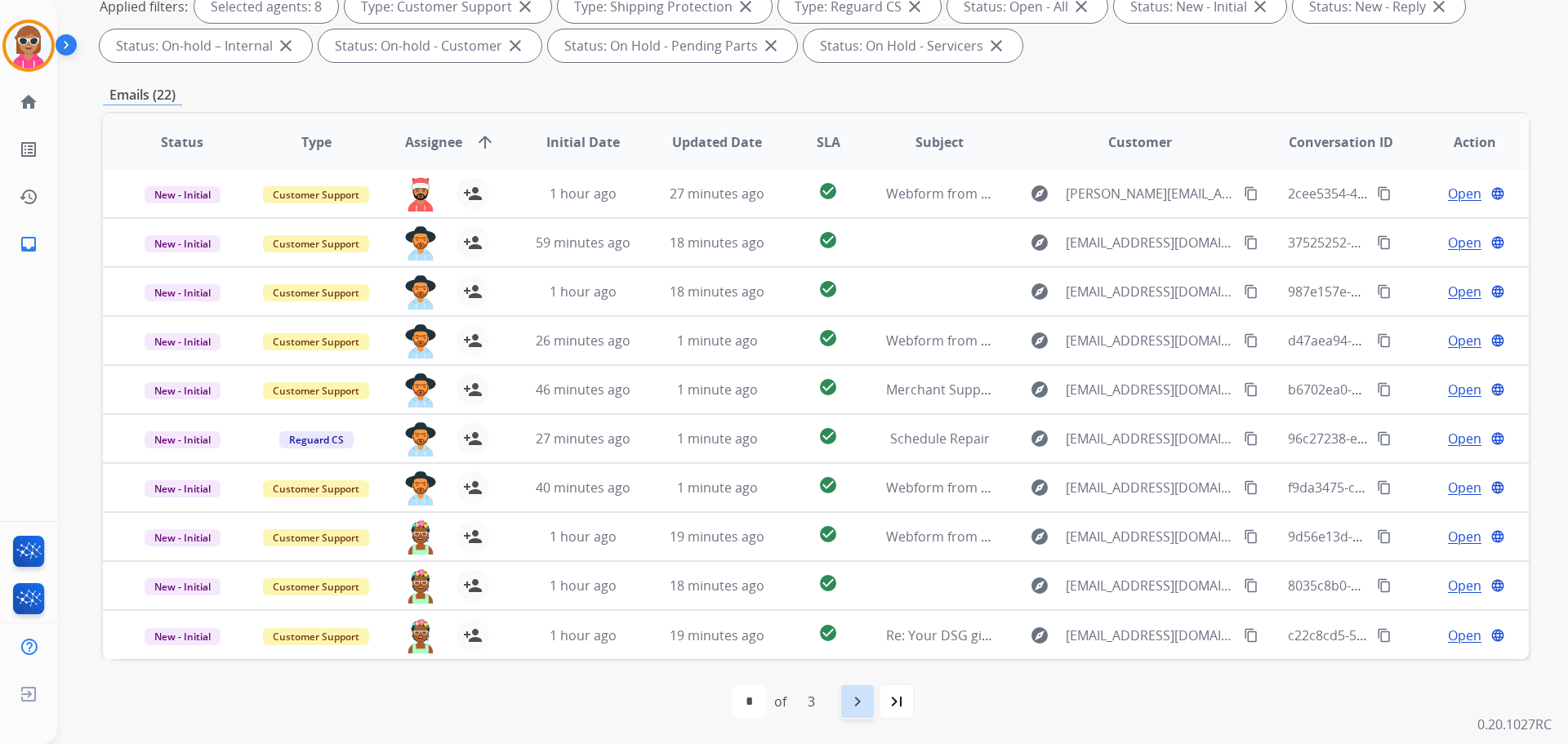
click at [844, 697] on div "navigate_next" at bounding box center [857, 701] width 36 height 36
select select "*"
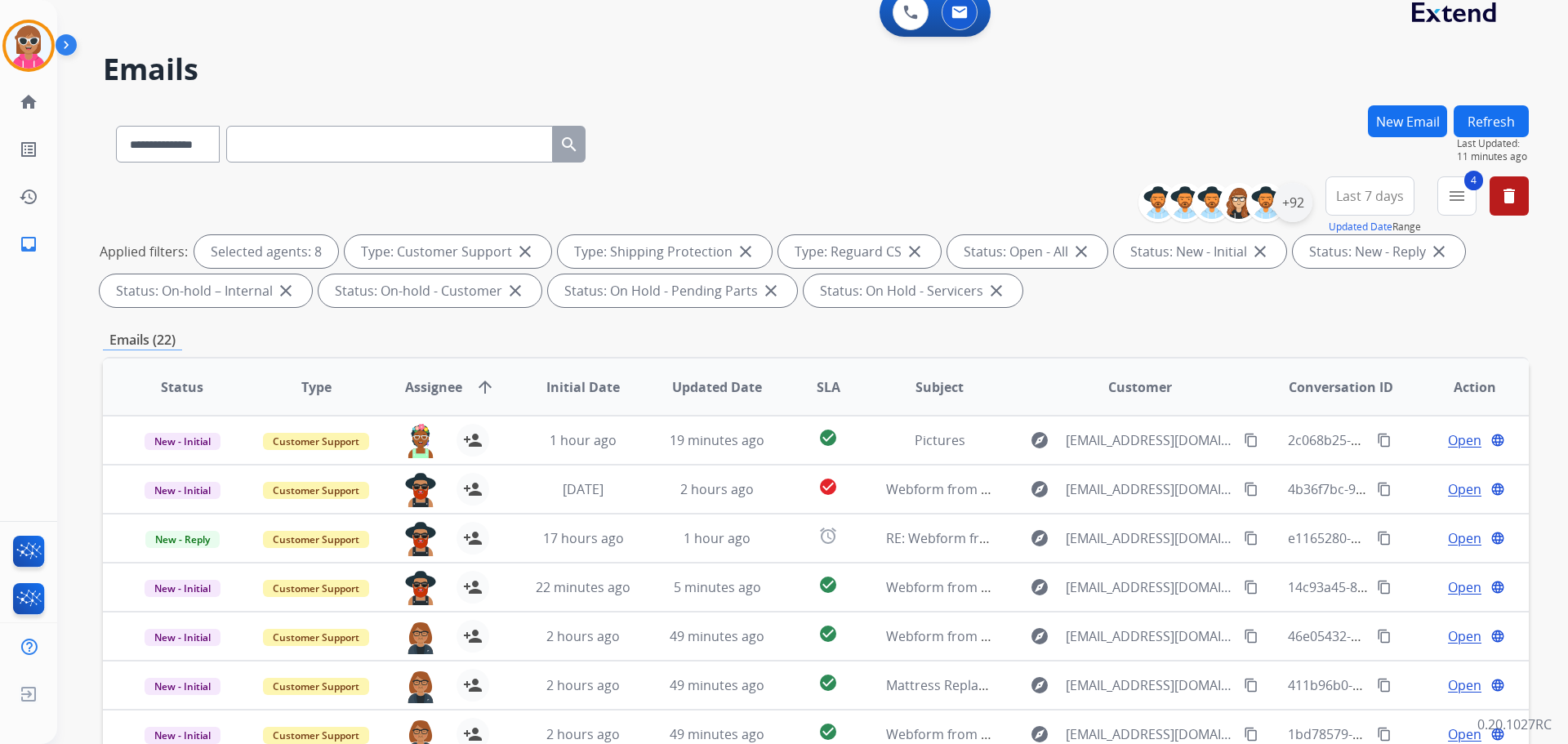
scroll to position [0, 0]
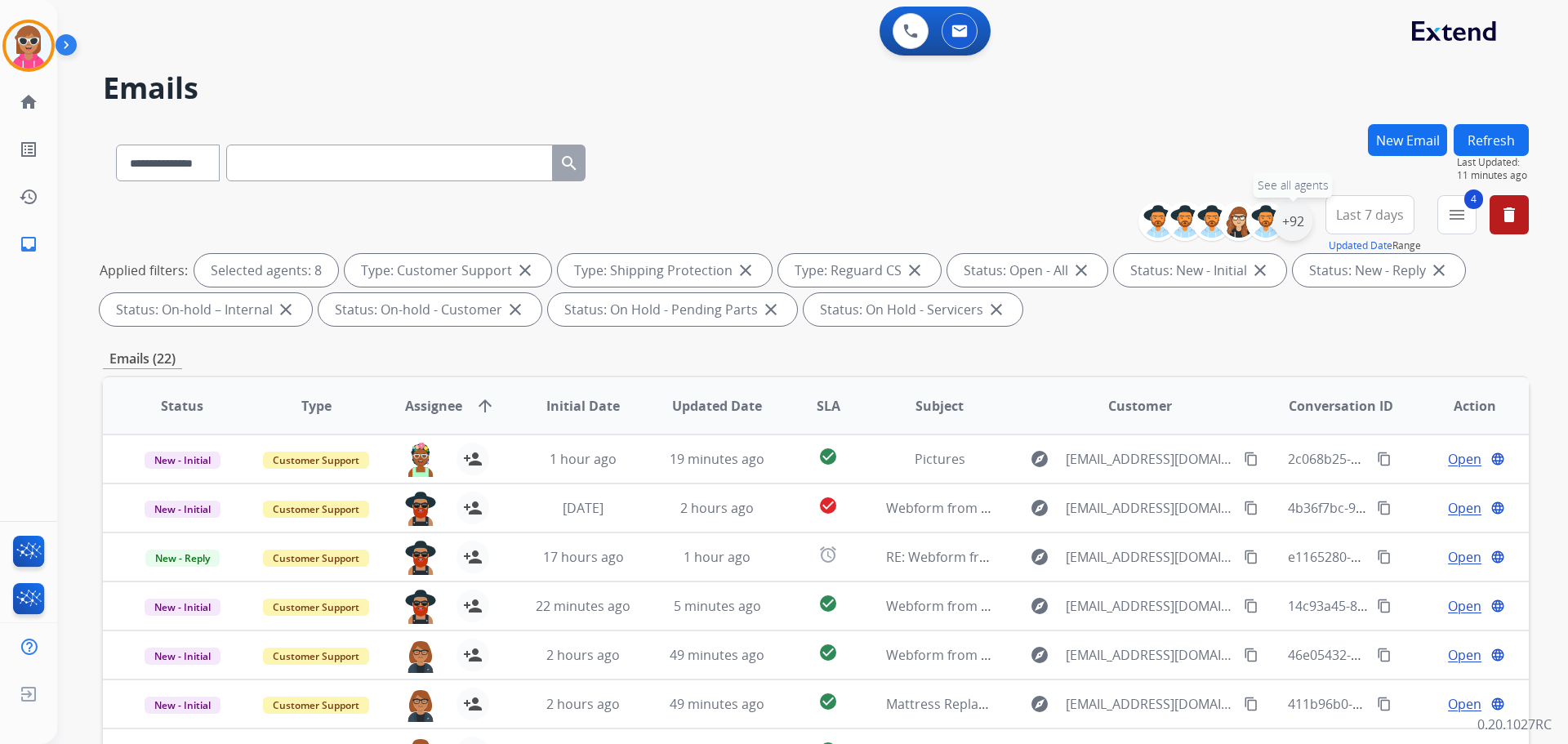
click at [1290, 229] on div "+92" at bounding box center [1292, 221] width 39 height 39
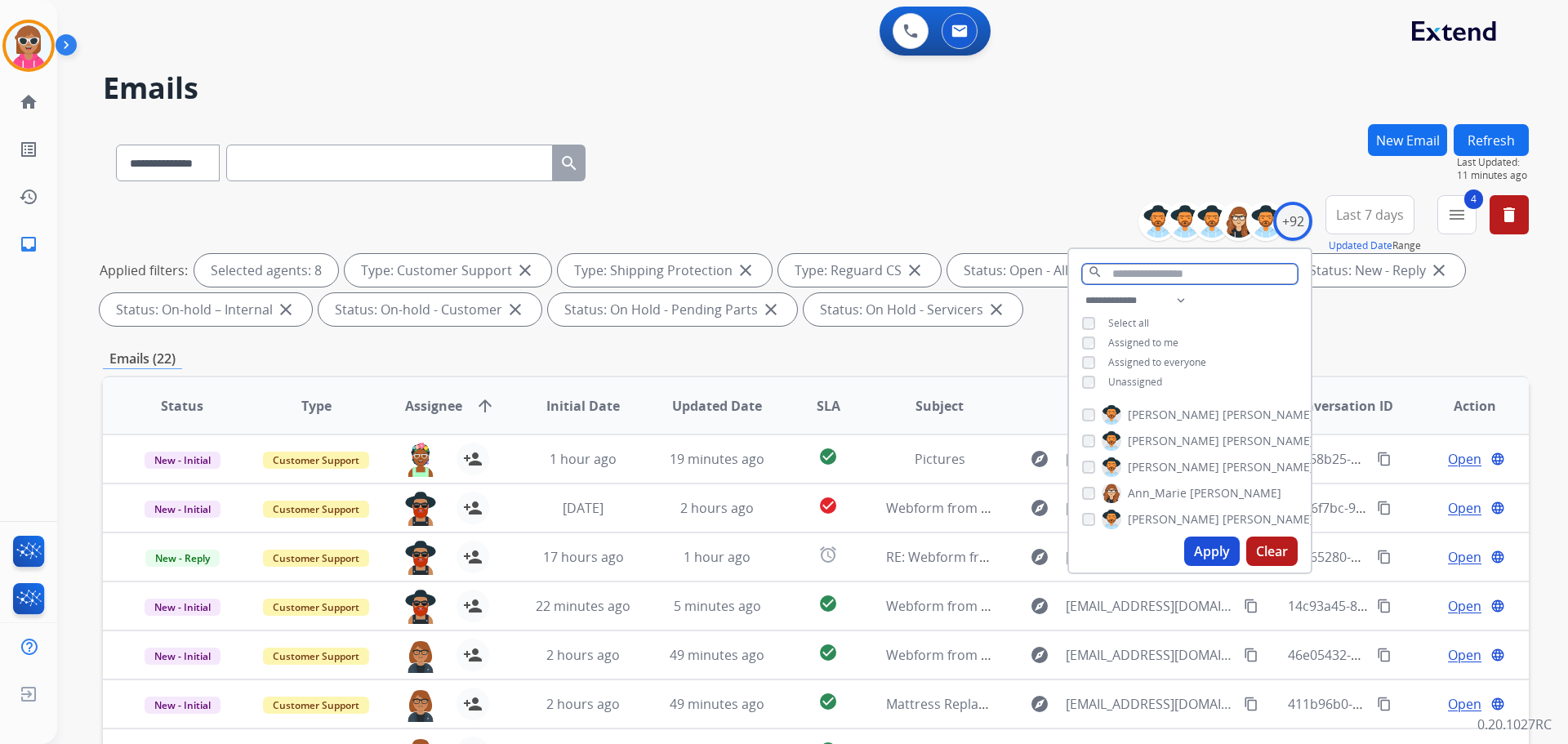
click at [1146, 271] on input "text" at bounding box center [1190, 274] width 216 height 21
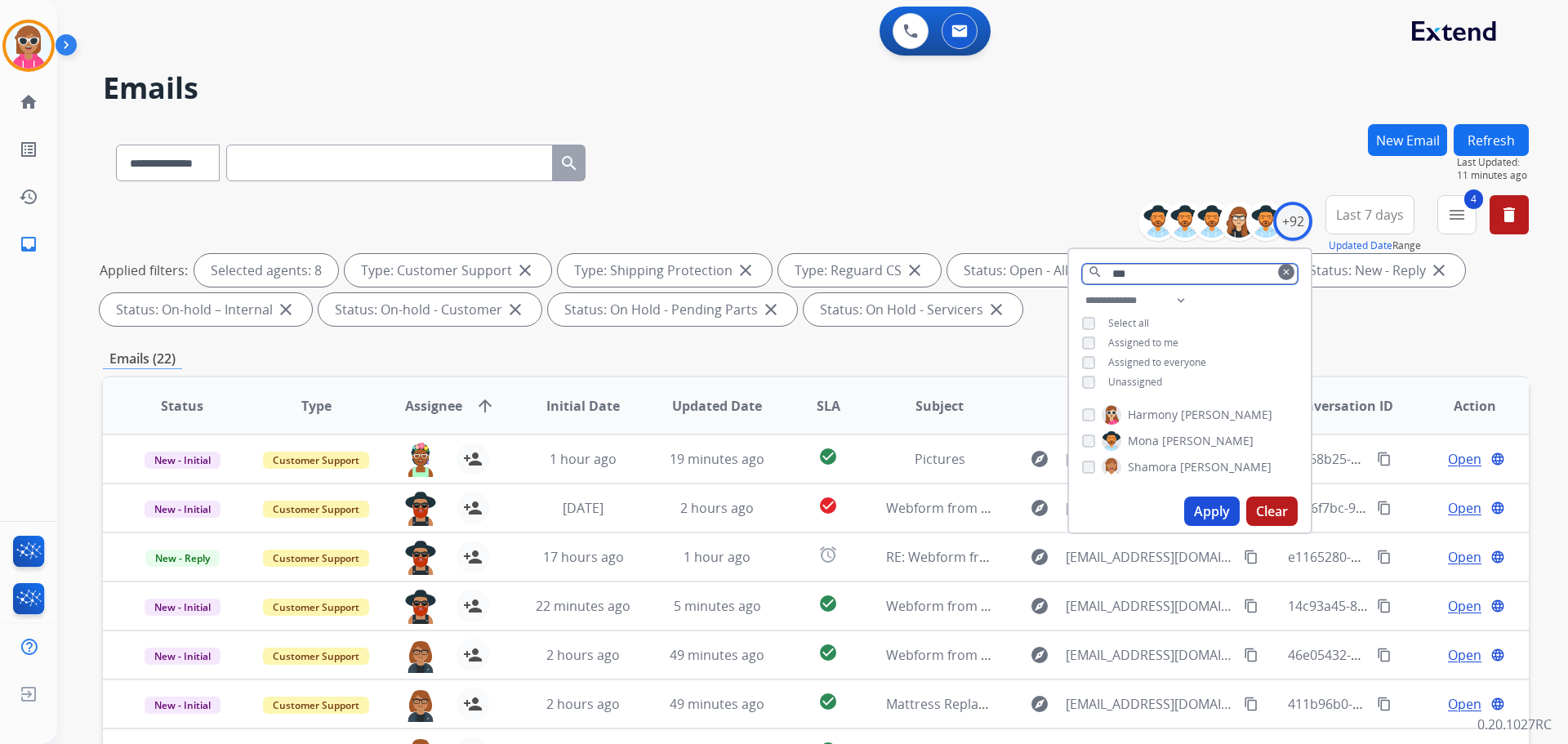
type input "***"
click at [1156, 442] on span "Mona" at bounding box center [1143, 441] width 31 height 17
click at [1156, 443] on span "Mona" at bounding box center [1143, 441] width 31 height 17
click at [1204, 502] on button "Apply" at bounding box center [1211, 511] width 56 height 29
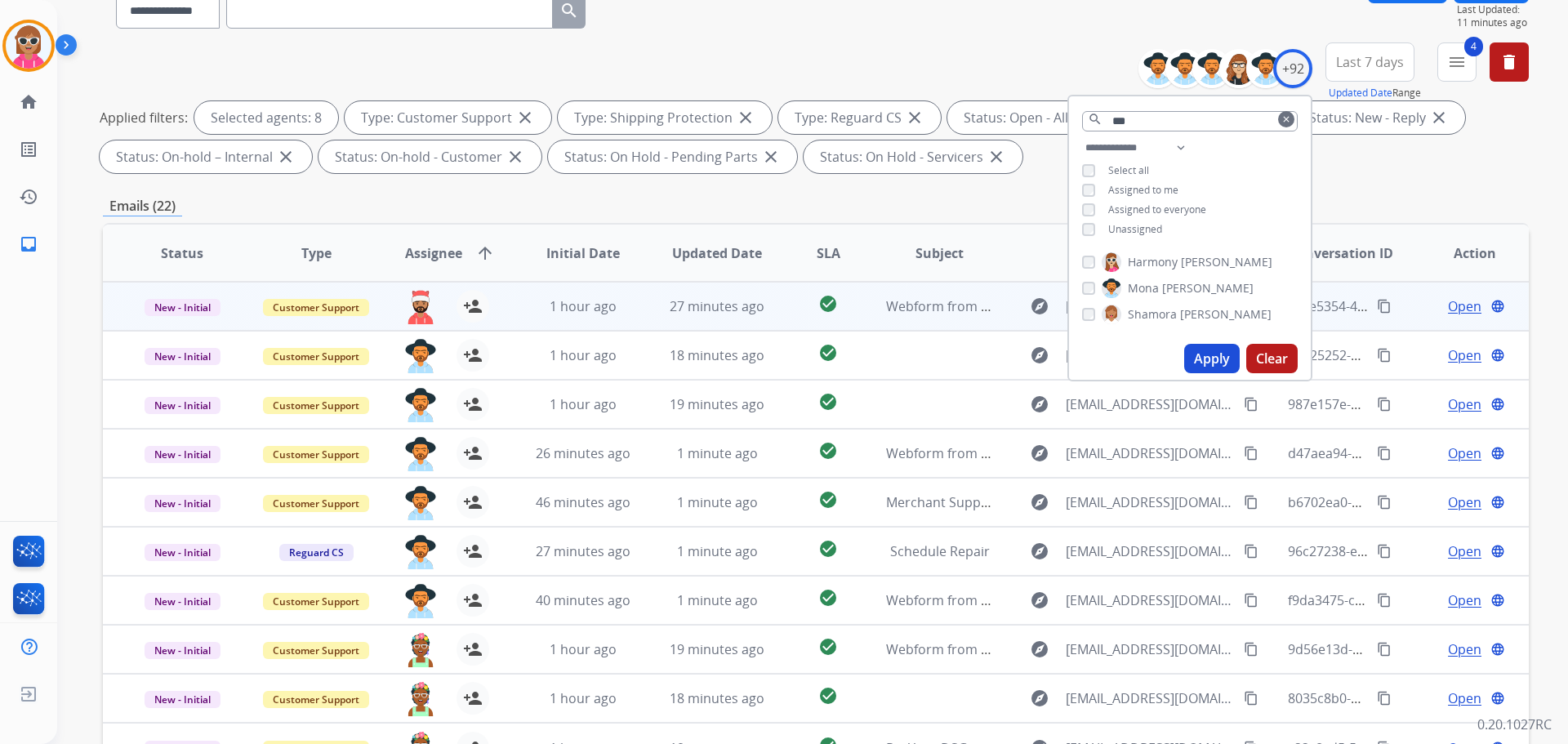
scroll to position [264, 0]
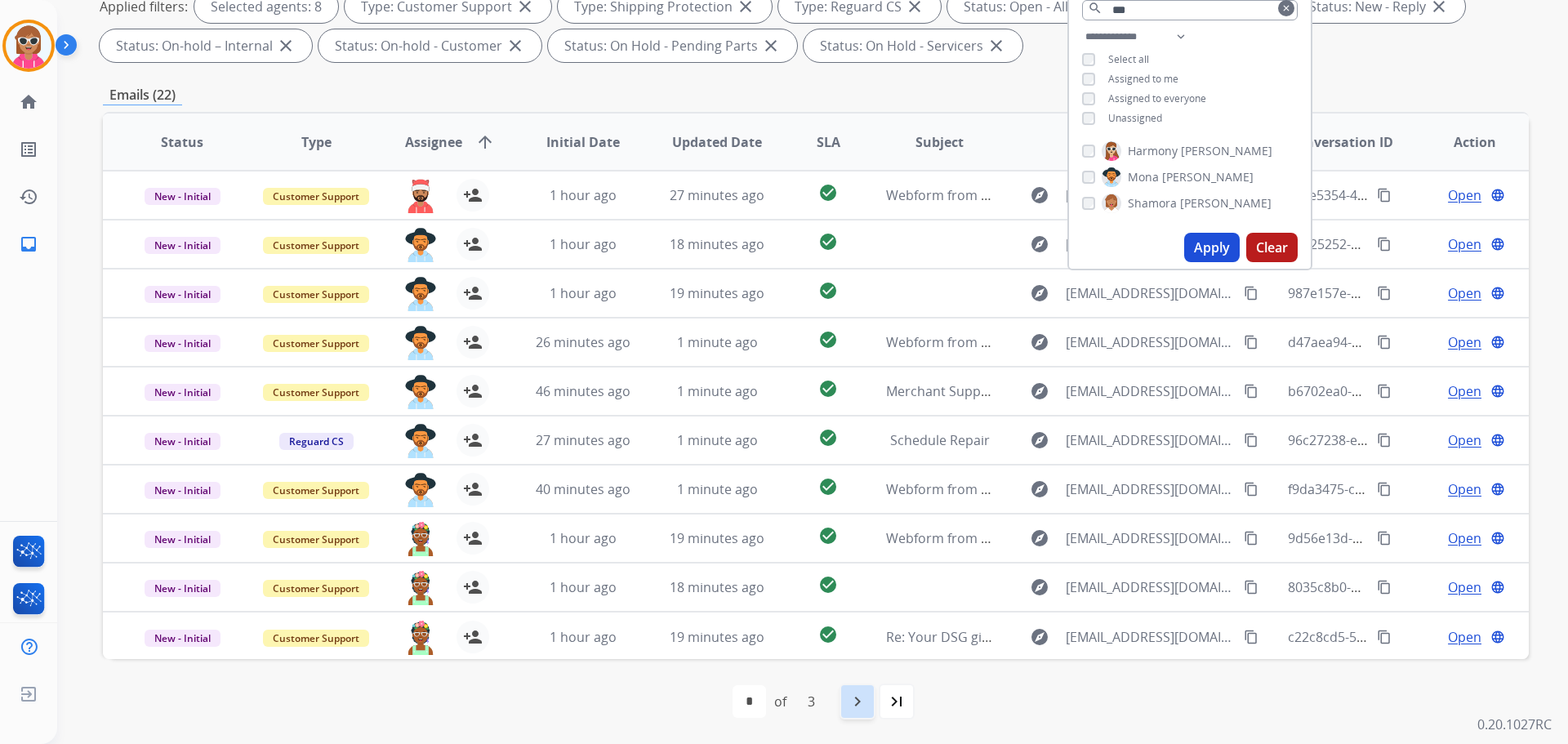
click at [864, 692] on mat-icon "navigate_next" at bounding box center [857, 702] width 20 height 20
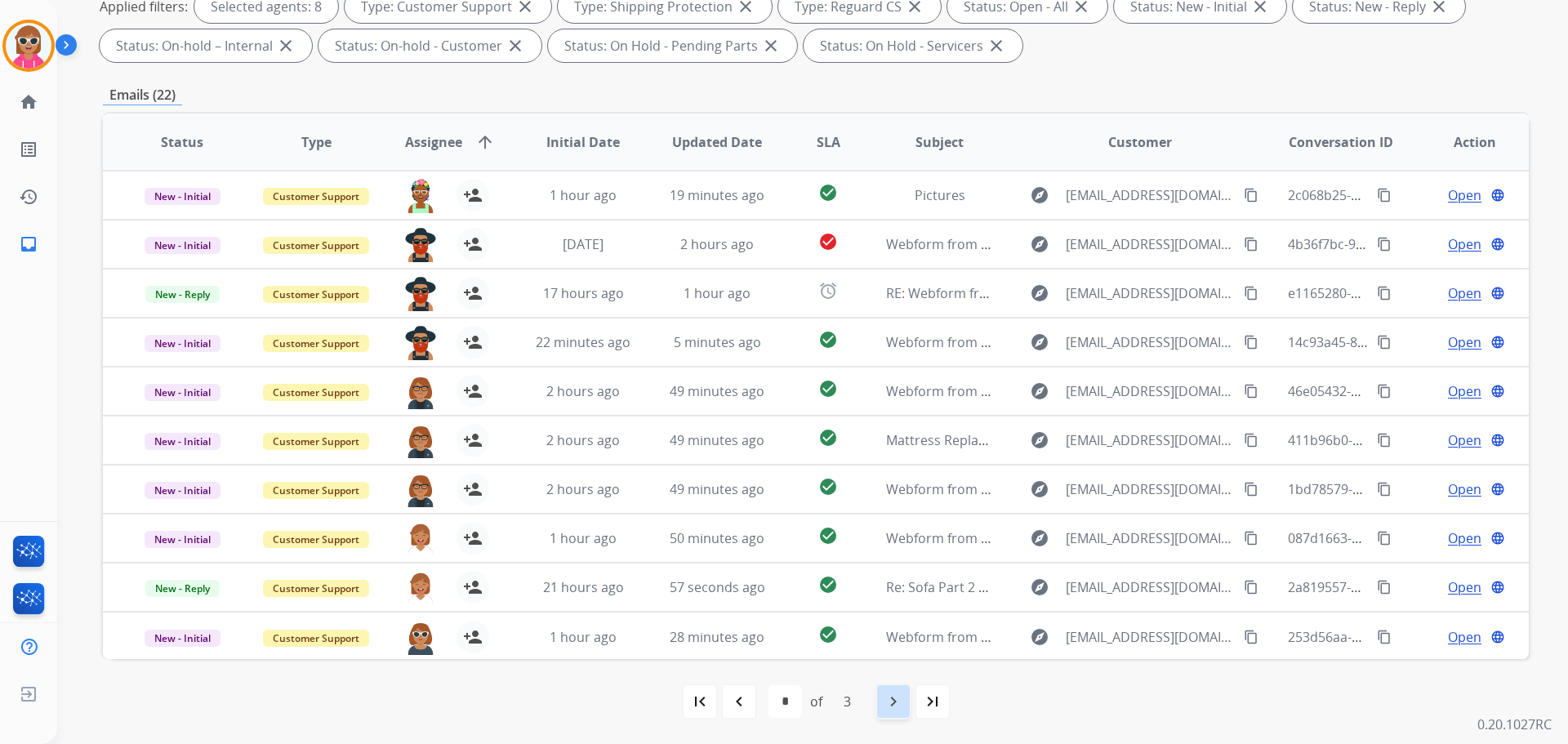
drag, startPoint x: 894, startPoint y: 701, endPoint x: 803, endPoint y: 648, distance: 105.3
click at [892, 701] on mat-icon "navigate_next" at bounding box center [894, 702] width 20 height 20
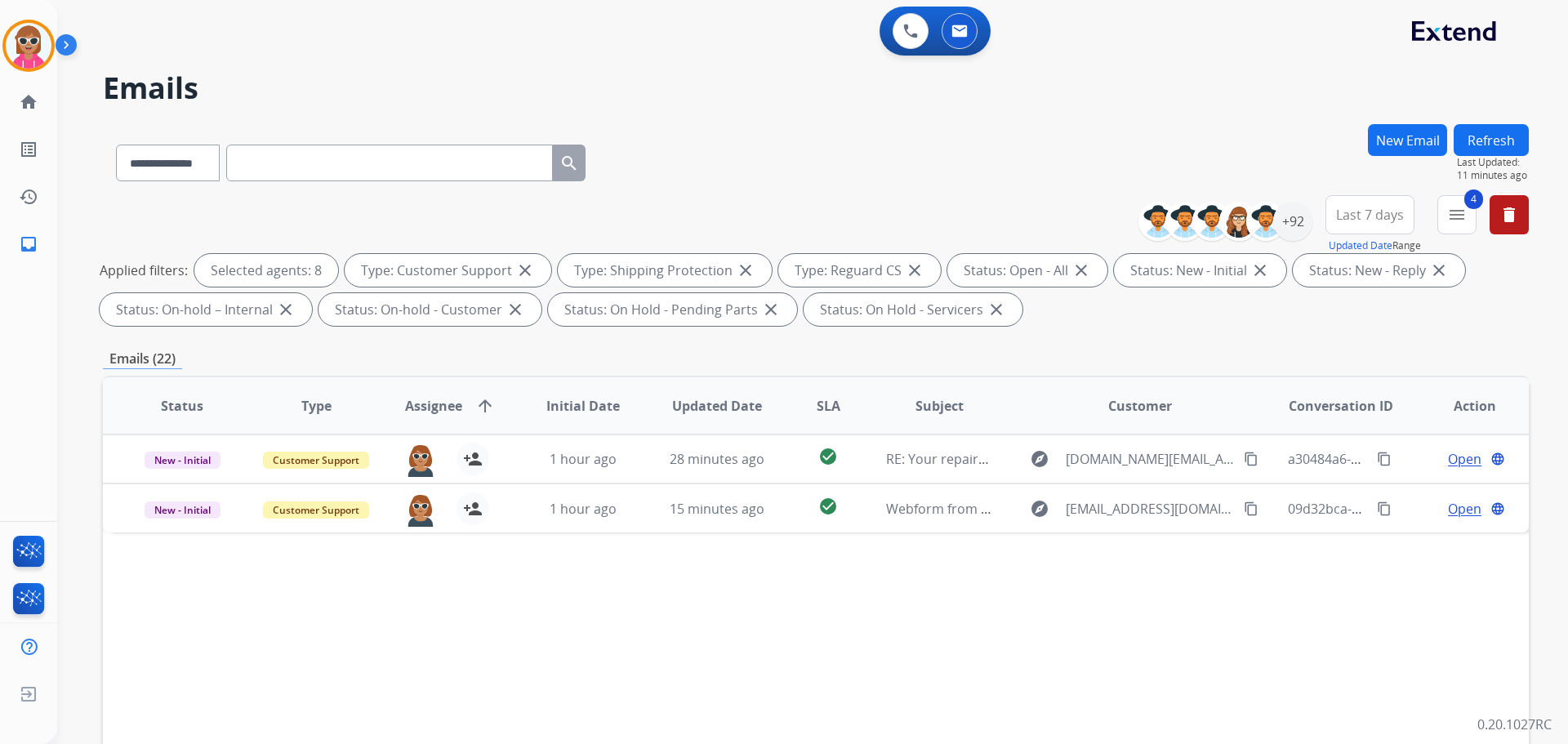
click at [1492, 124] on button "Refresh" at bounding box center [1491, 140] width 75 height 32
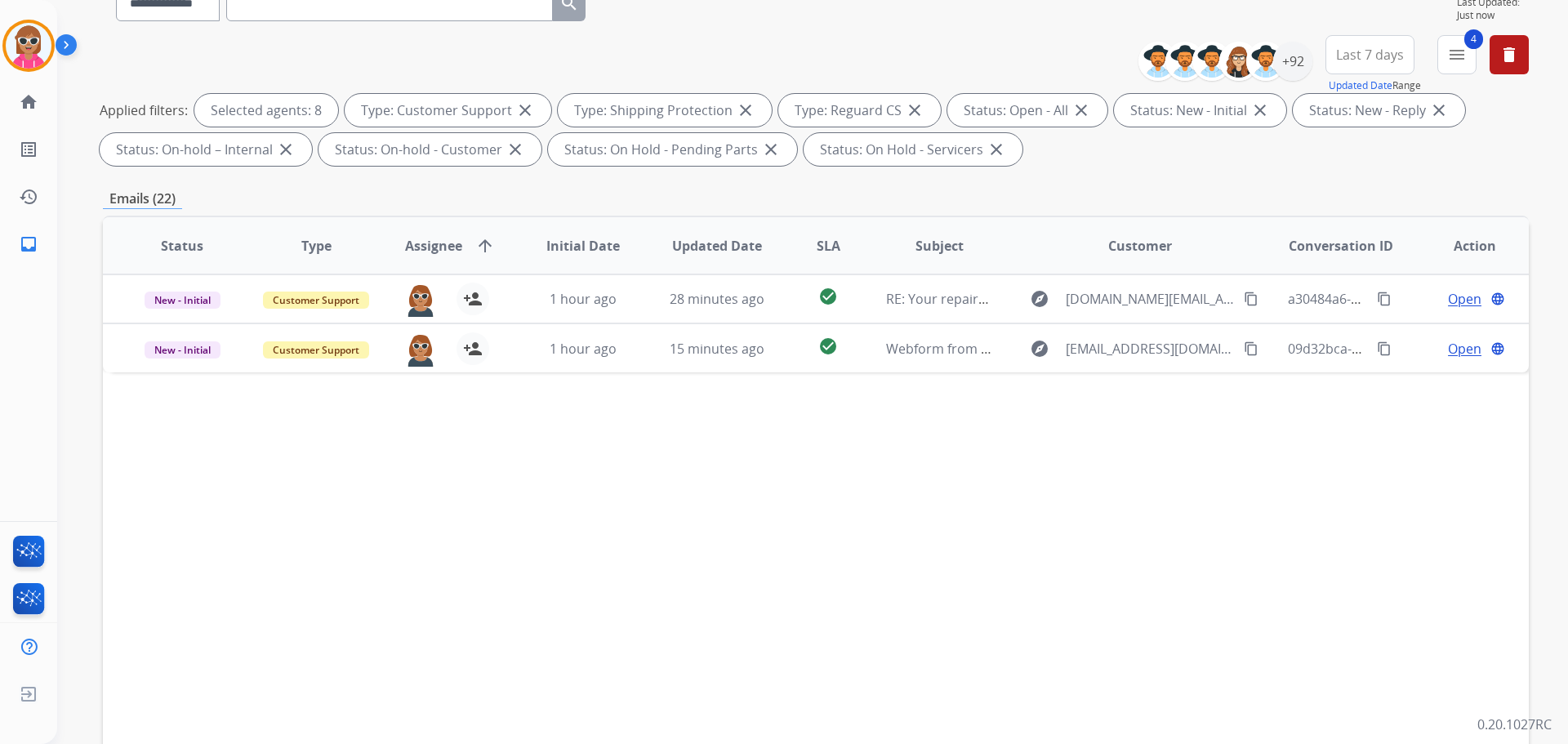
scroll to position [264, 0]
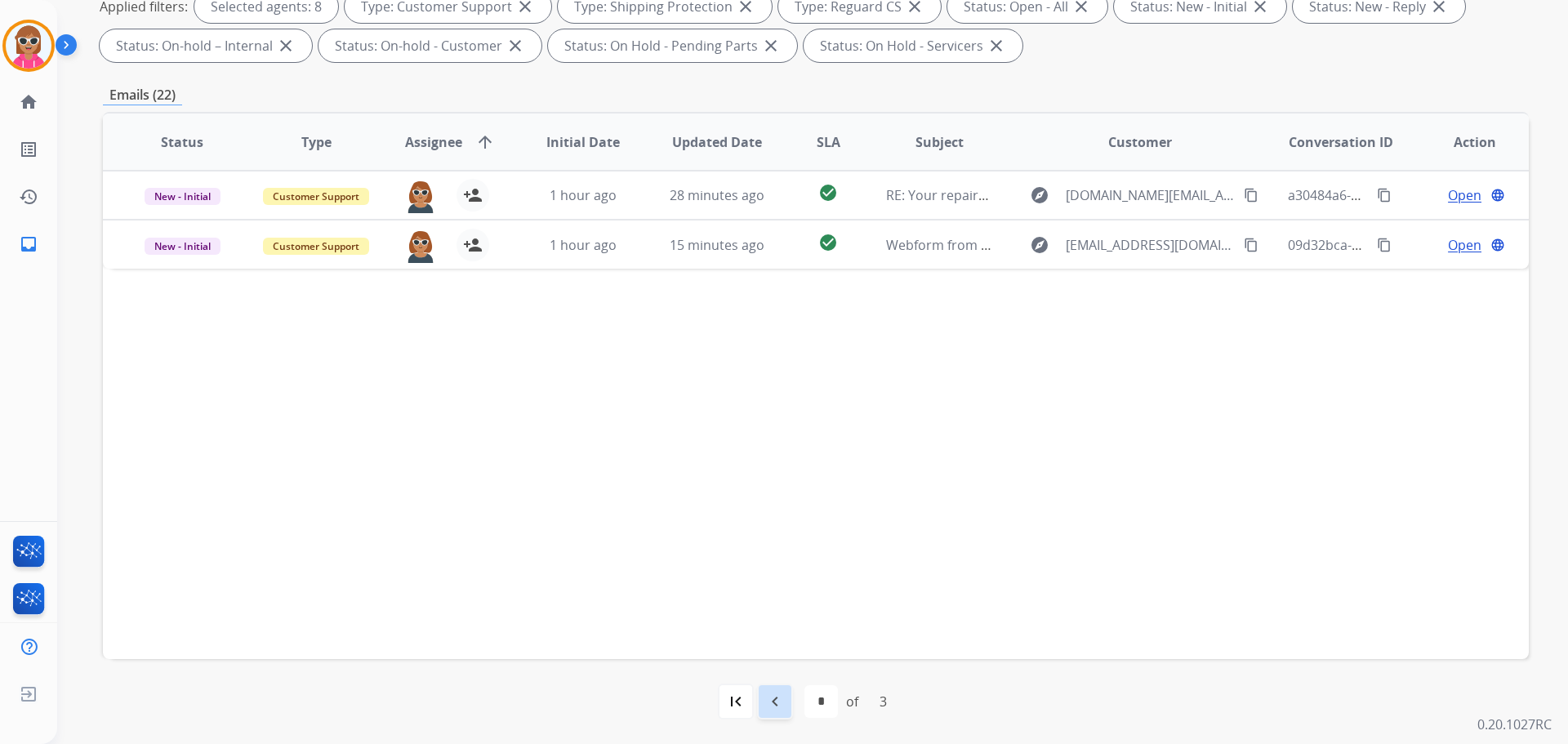
click at [787, 699] on div "navigate_before" at bounding box center [775, 701] width 36 height 36
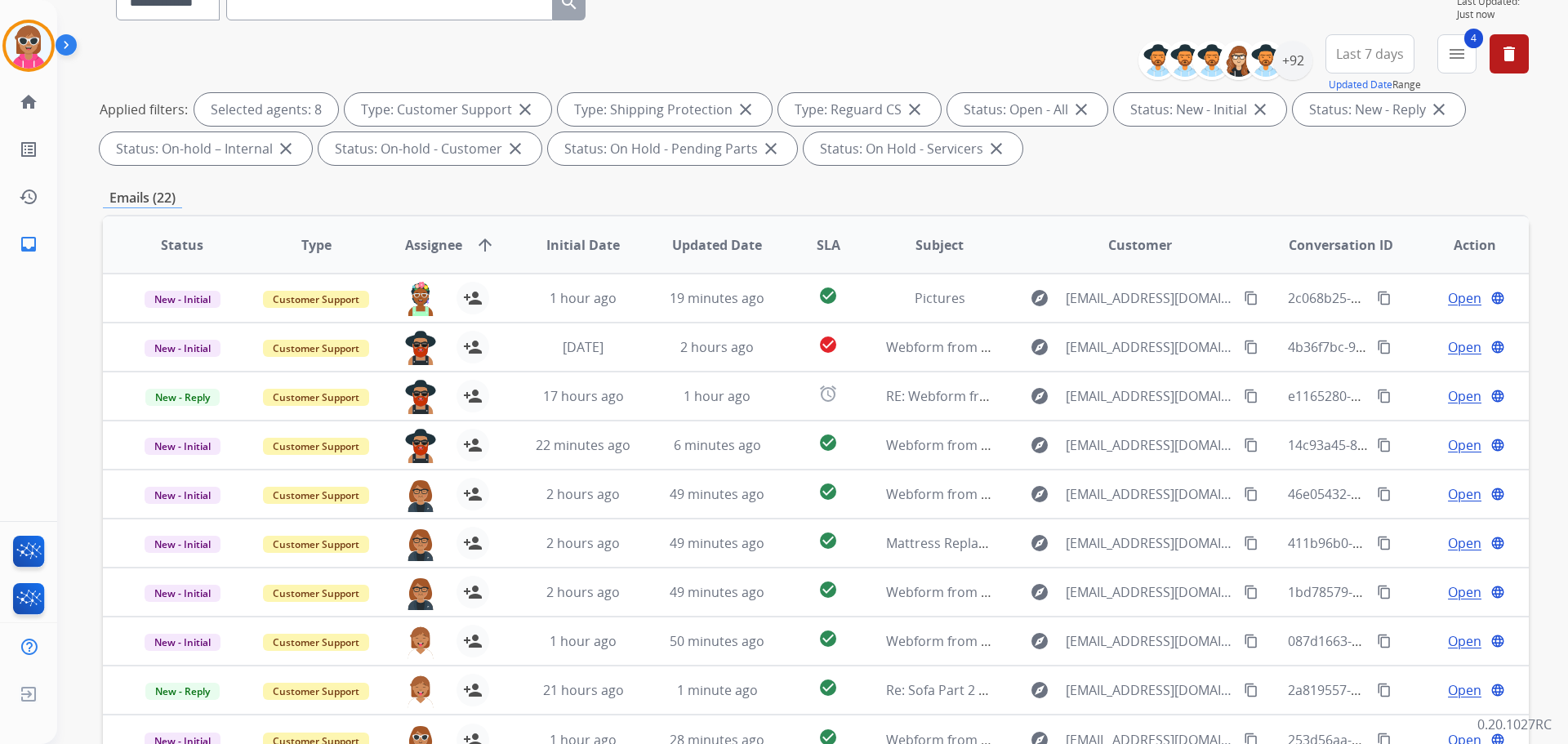
scroll to position [0, 0]
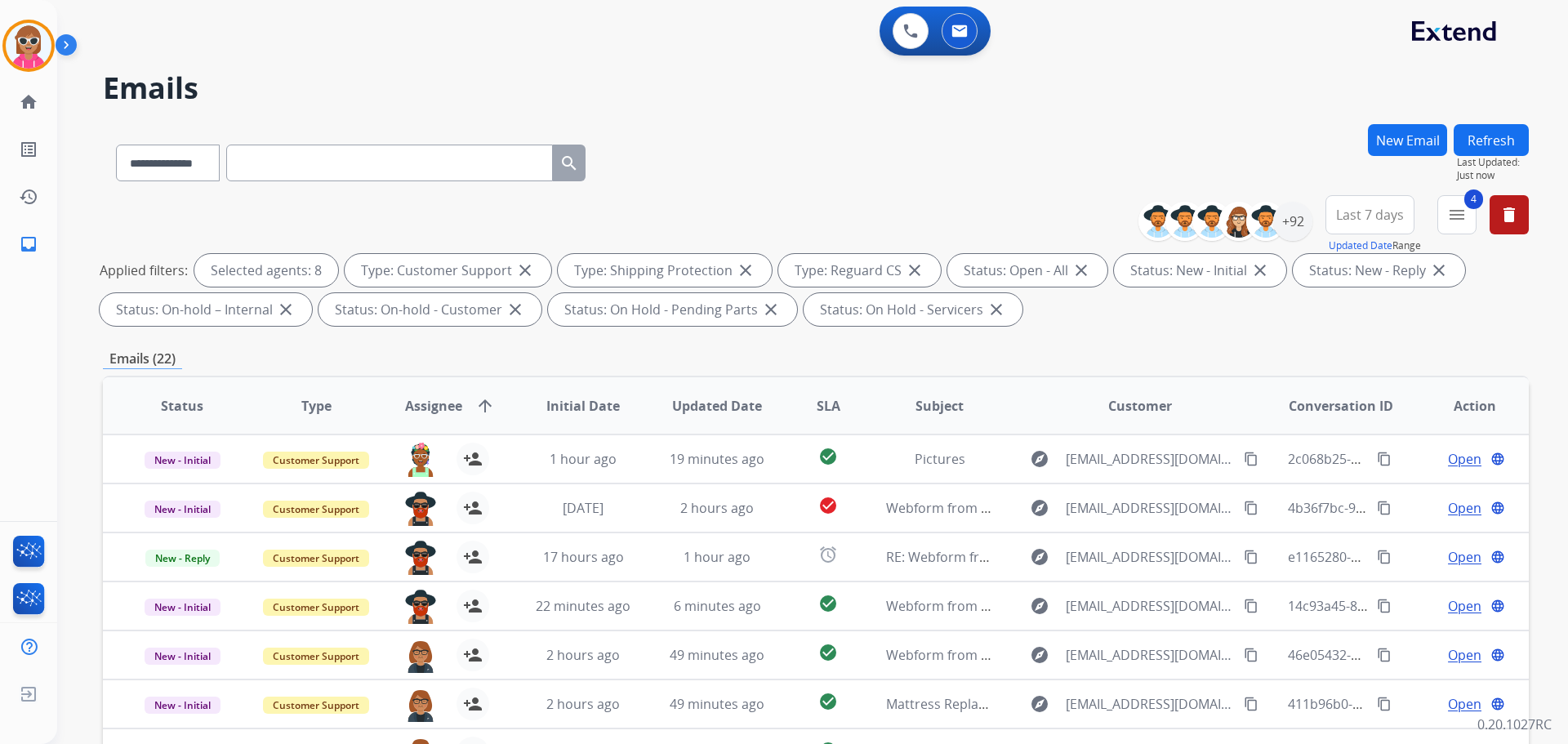
drag, startPoint x: 1546, startPoint y: 217, endPoint x: 1528, endPoint y: 222, distance: 18.7
click at [1542, 219] on div "**********" at bounding box center [812, 372] width 1511 height 744
click at [1513, 225] on button "delete Clear All" at bounding box center [1509, 214] width 39 height 39
select select "*"
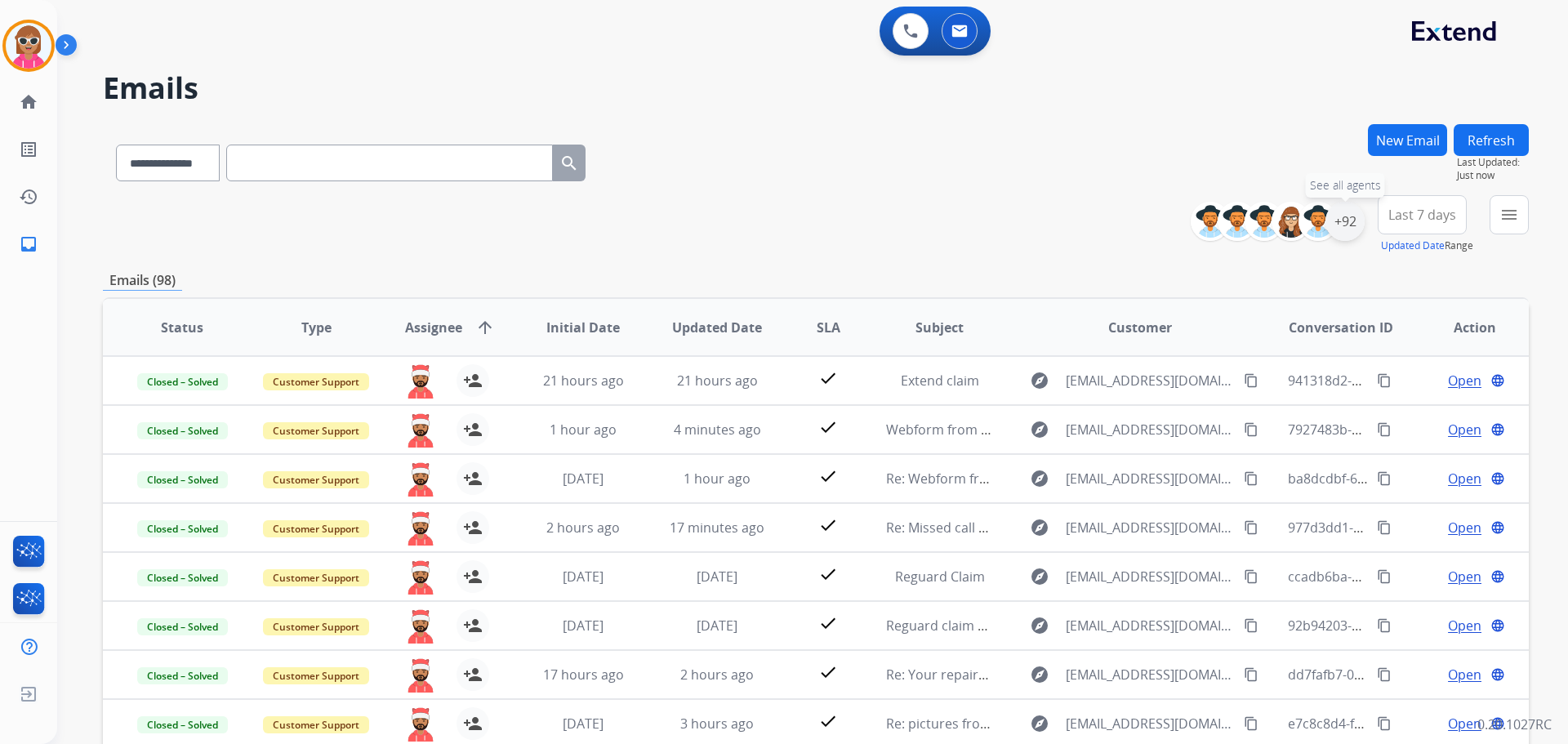
click at [1338, 233] on div "+92" at bounding box center [1345, 221] width 39 height 39
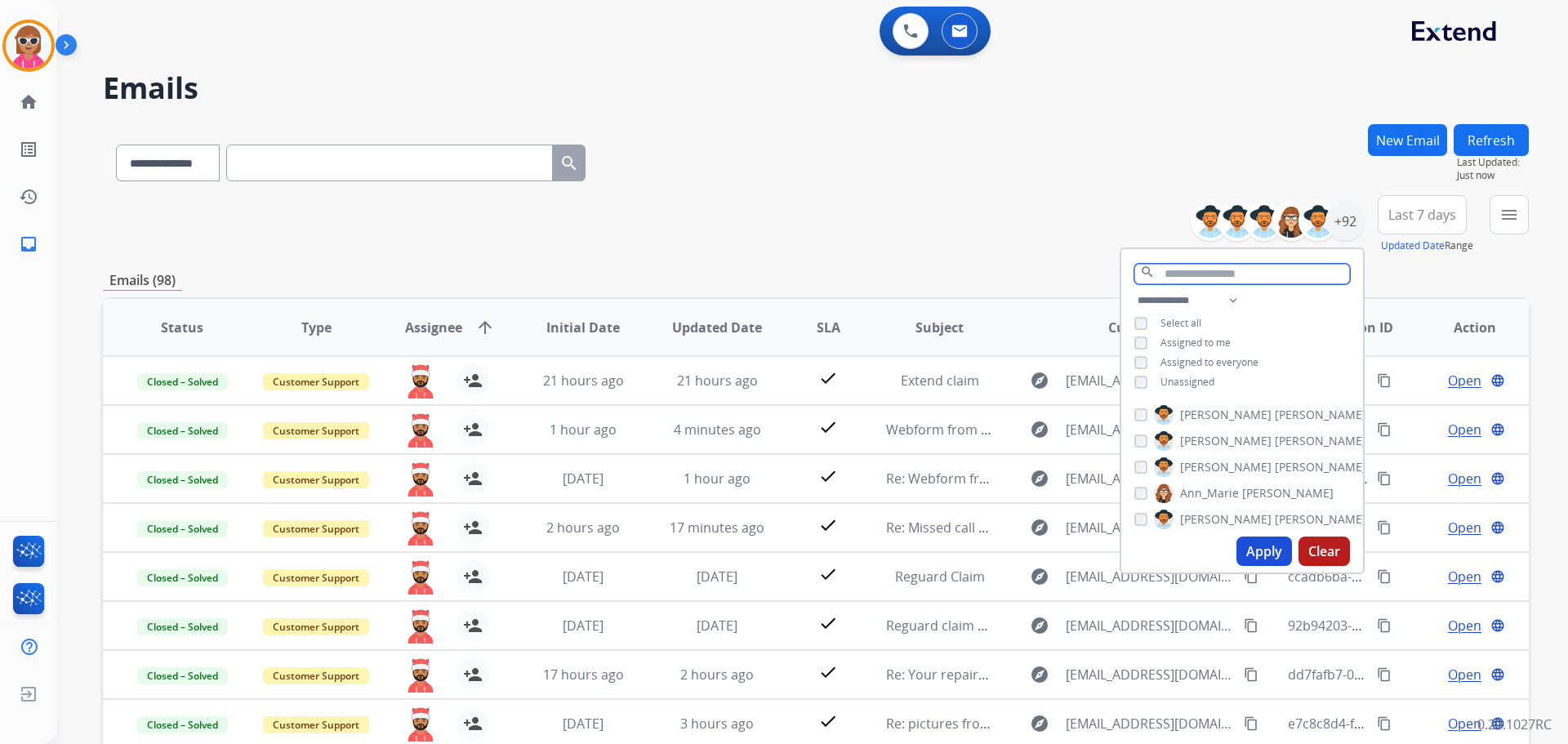
click at [1205, 266] on input "text" at bounding box center [1241, 274] width 216 height 21
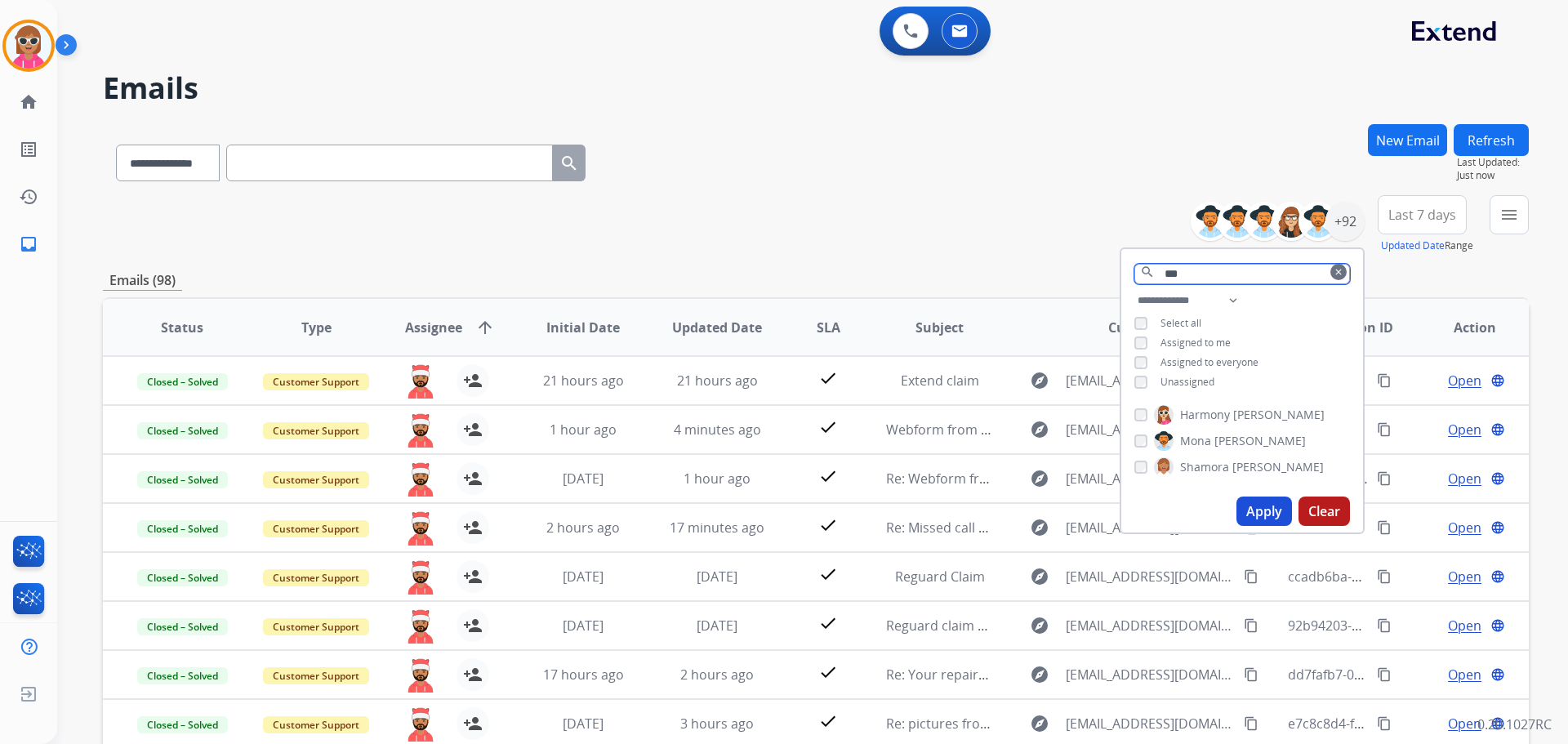
type input "***"
click at [1215, 432] on span "[PERSON_NAME]" at bounding box center [1261, 441] width 92 height 17
click at [1264, 507] on button "Apply" at bounding box center [1264, 511] width 56 height 29
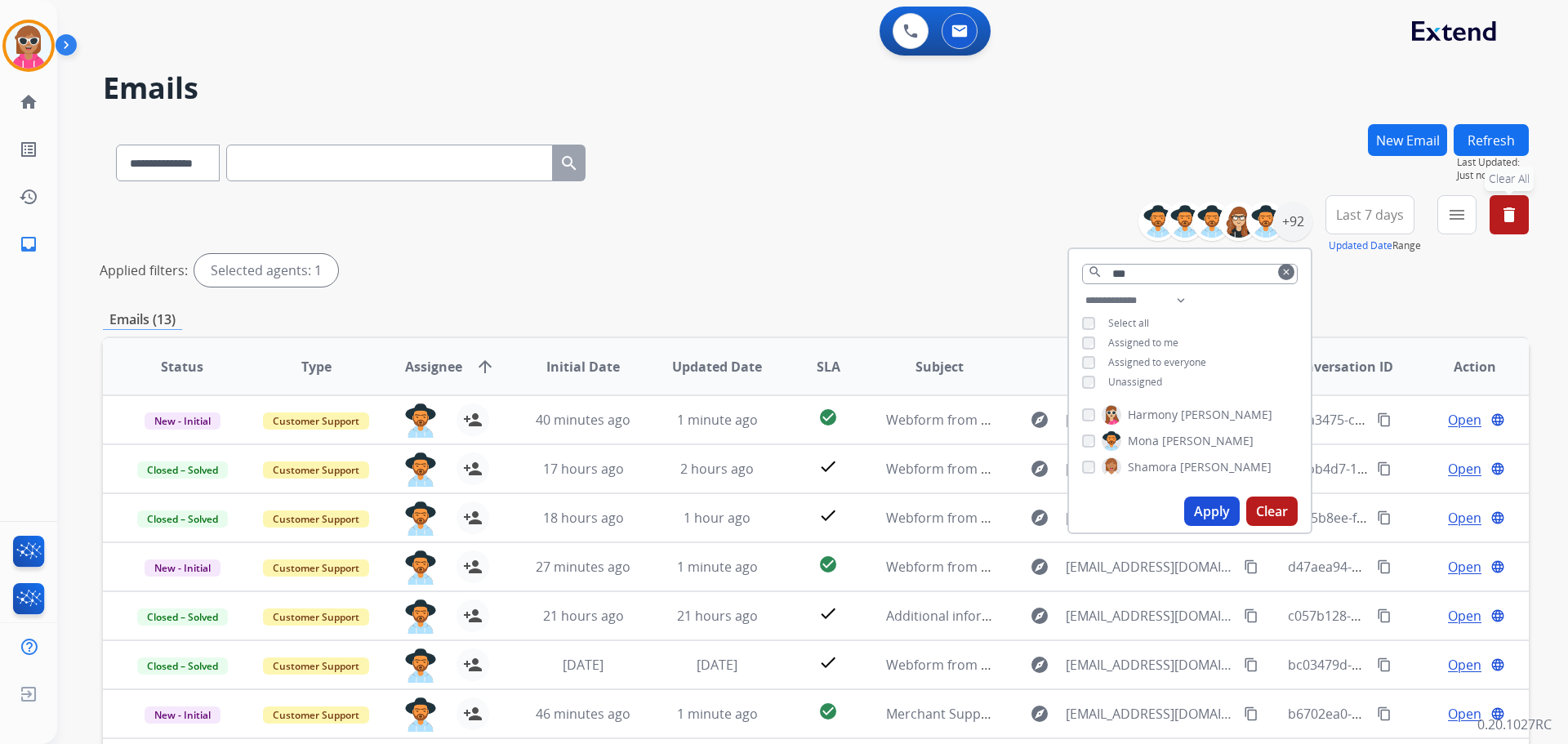
click at [788, 242] on div "**********" at bounding box center [816, 244] width 1426 height 98
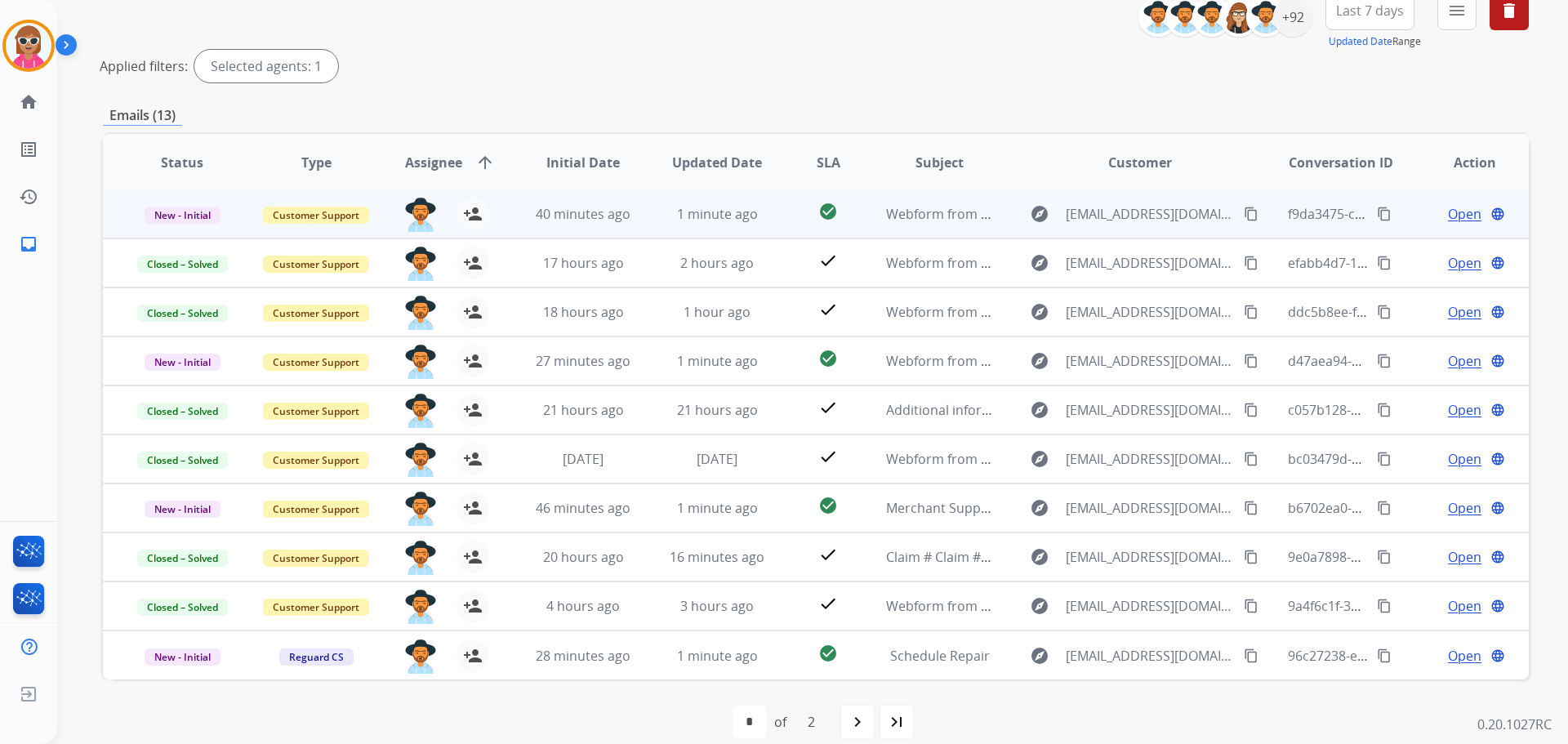
scroll to position [225, 0]
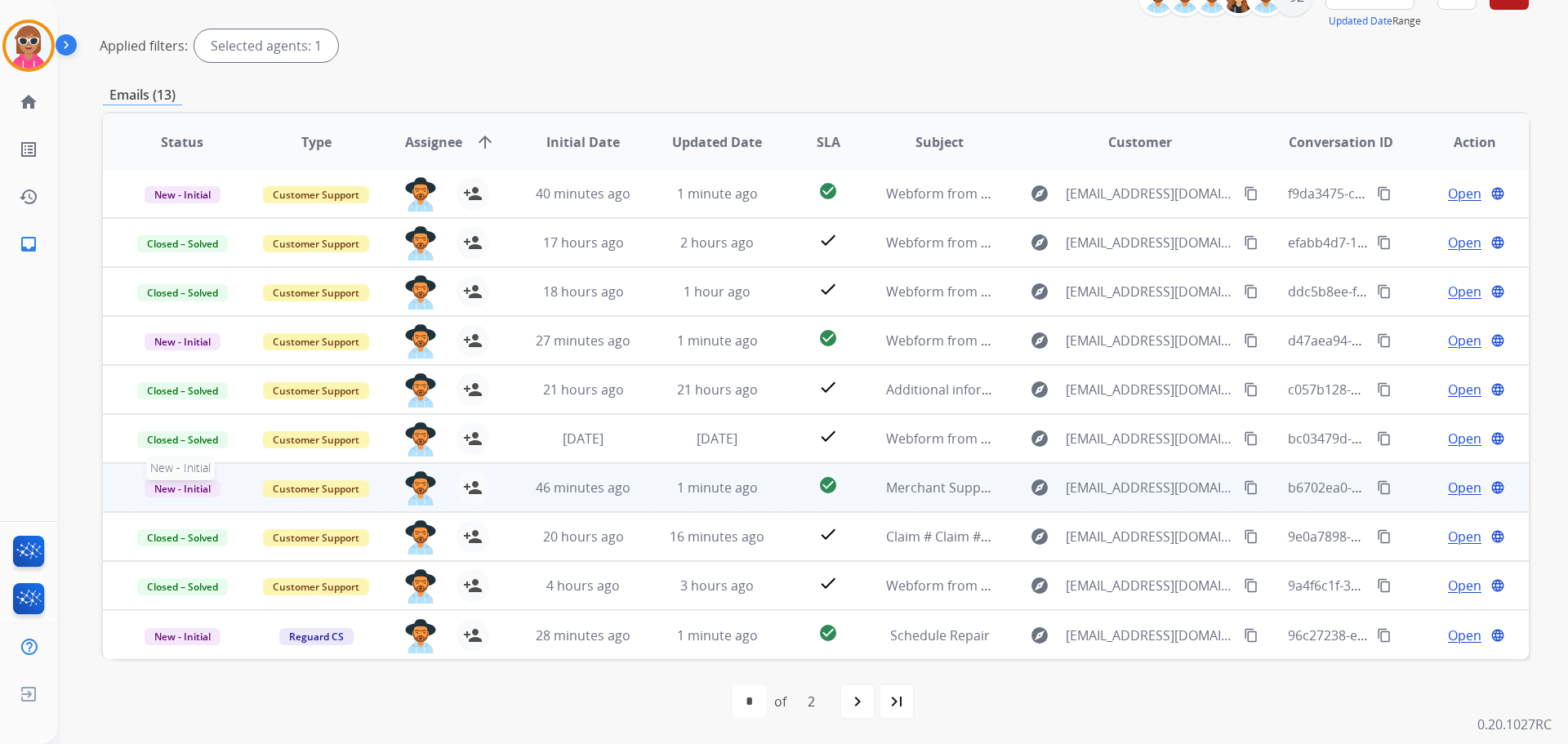
click at [198, 487] on span "New - Initial" at bounding box center [182, 488] width 76 height 17
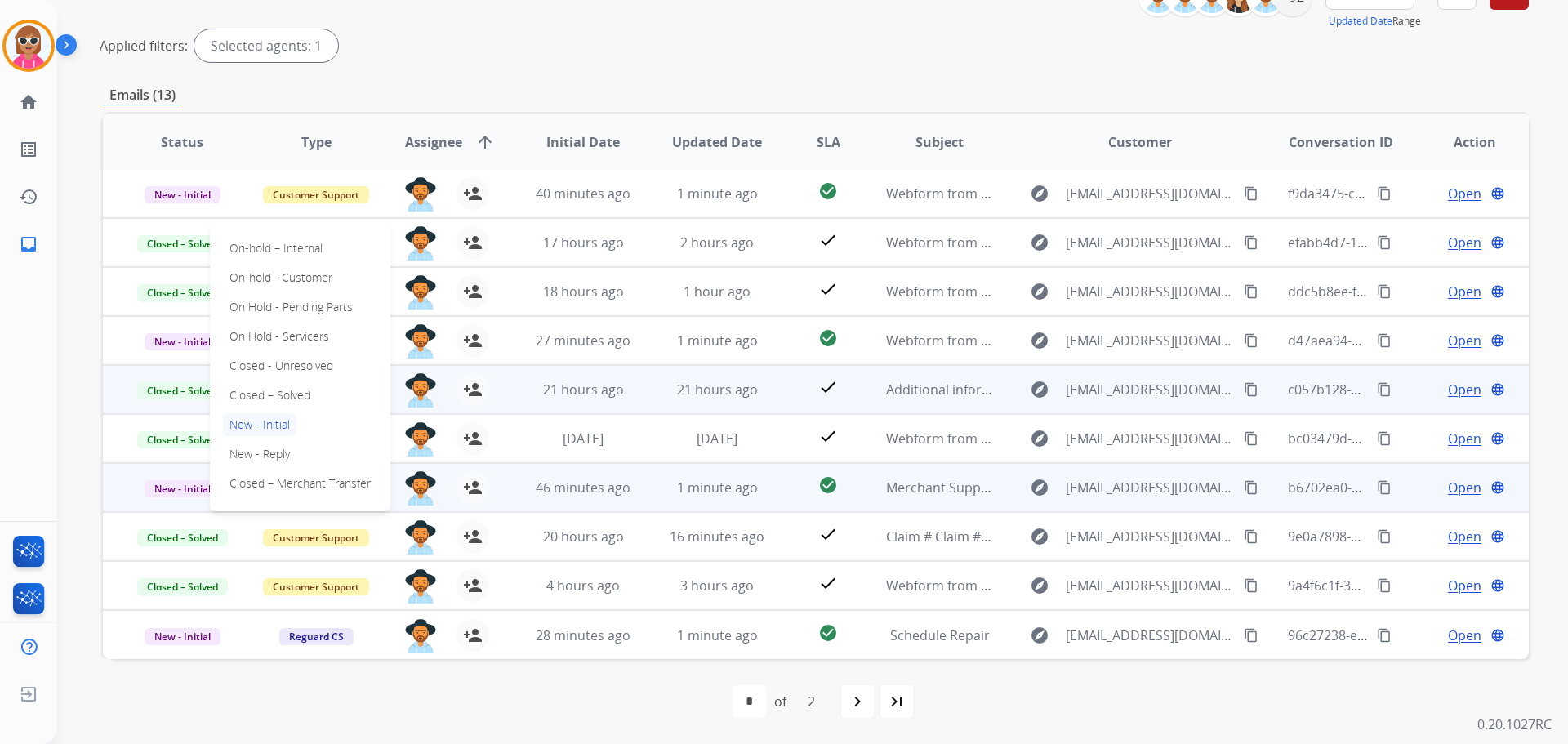
click at [252, 401] on p "Closed – Solved" at bounding box center [270, 395] width 94 height 22
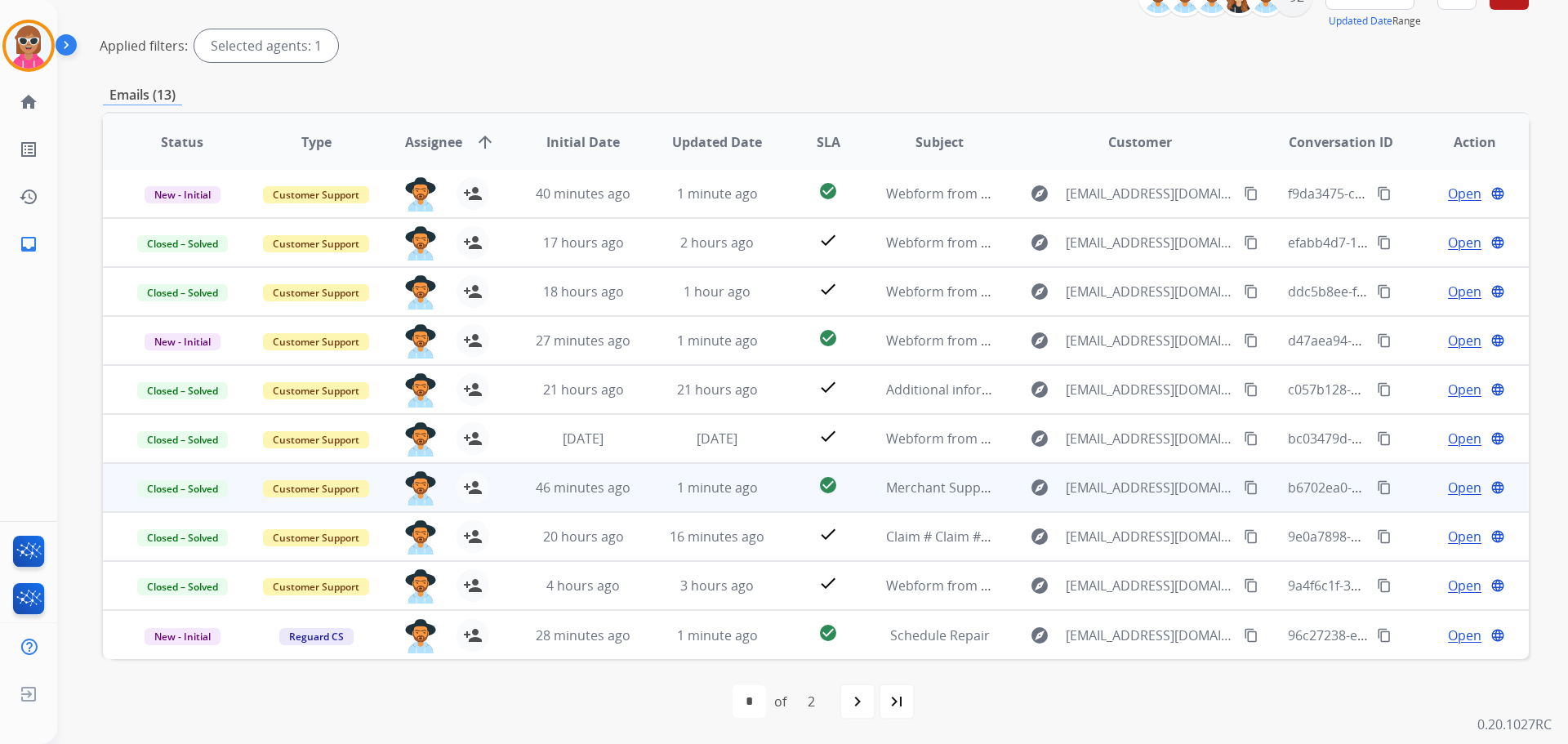
click at [1452, 480] on span "Open" at bounding box center [1465, 487] width 33 height 20
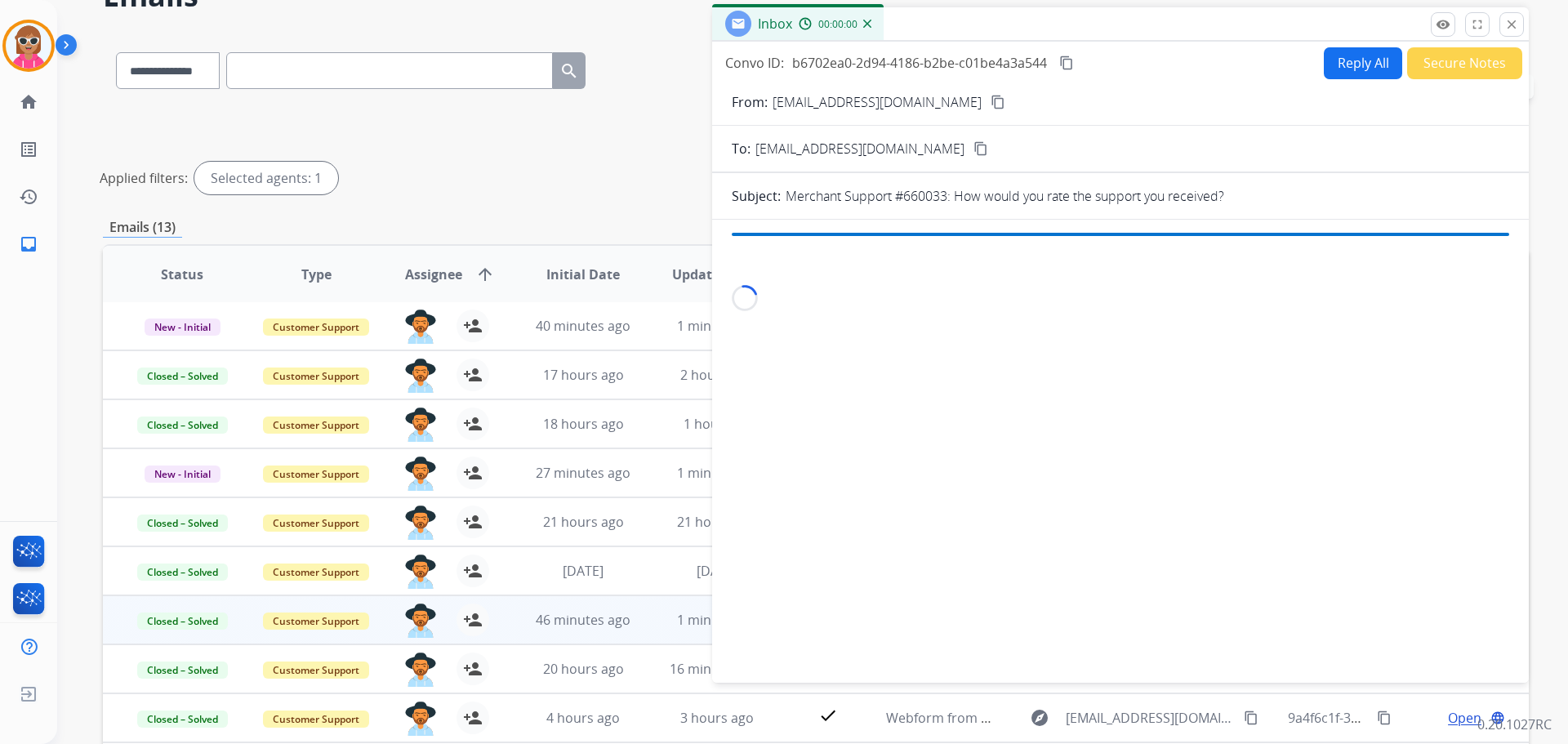
scroll to position [0, 0]
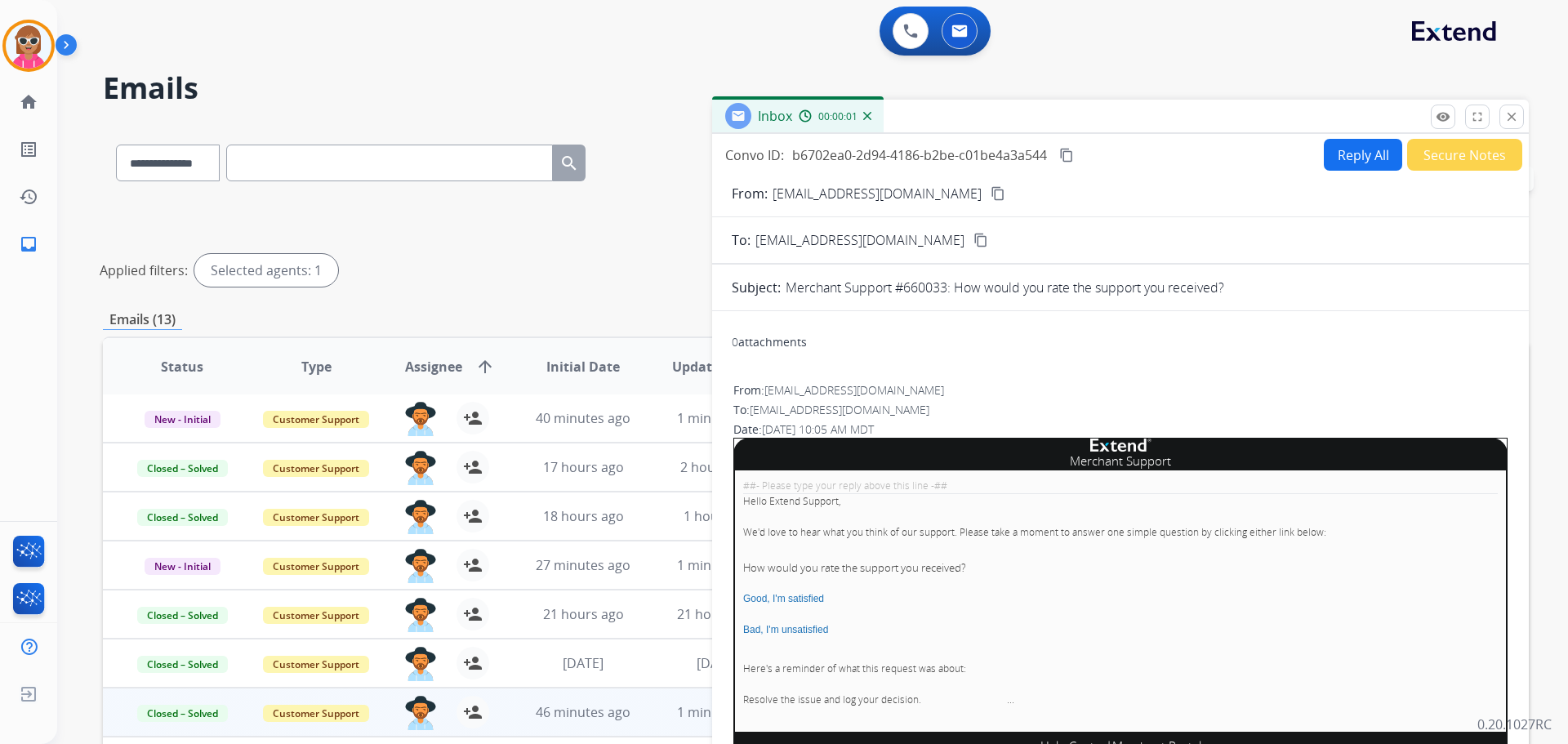
click at [1466, 151] on button "Secure Notes" at bounding box center [1465, 155] width 115 height 32
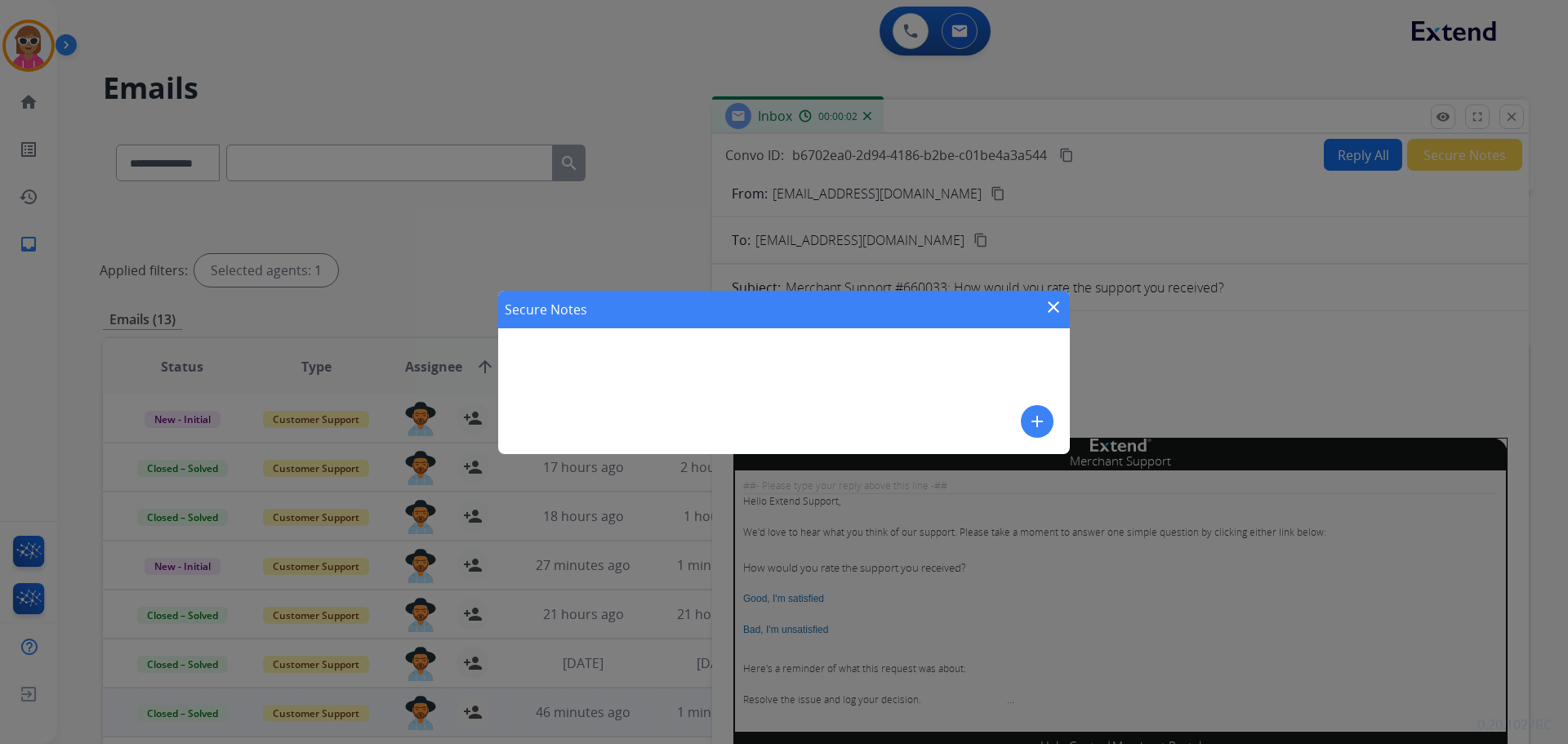
drag, startPoint x: 1057, startPoint y: 421, endPoint x: 974, endPoint y: 417, distance: 83.1
click at [1056, 421] on div "Secure Notes close add" at bounding box center [784, 372] width 572 height 163
click at [1031, 425] on mat-icon "add" at bounding box center [1037, 422] width 20 height 20
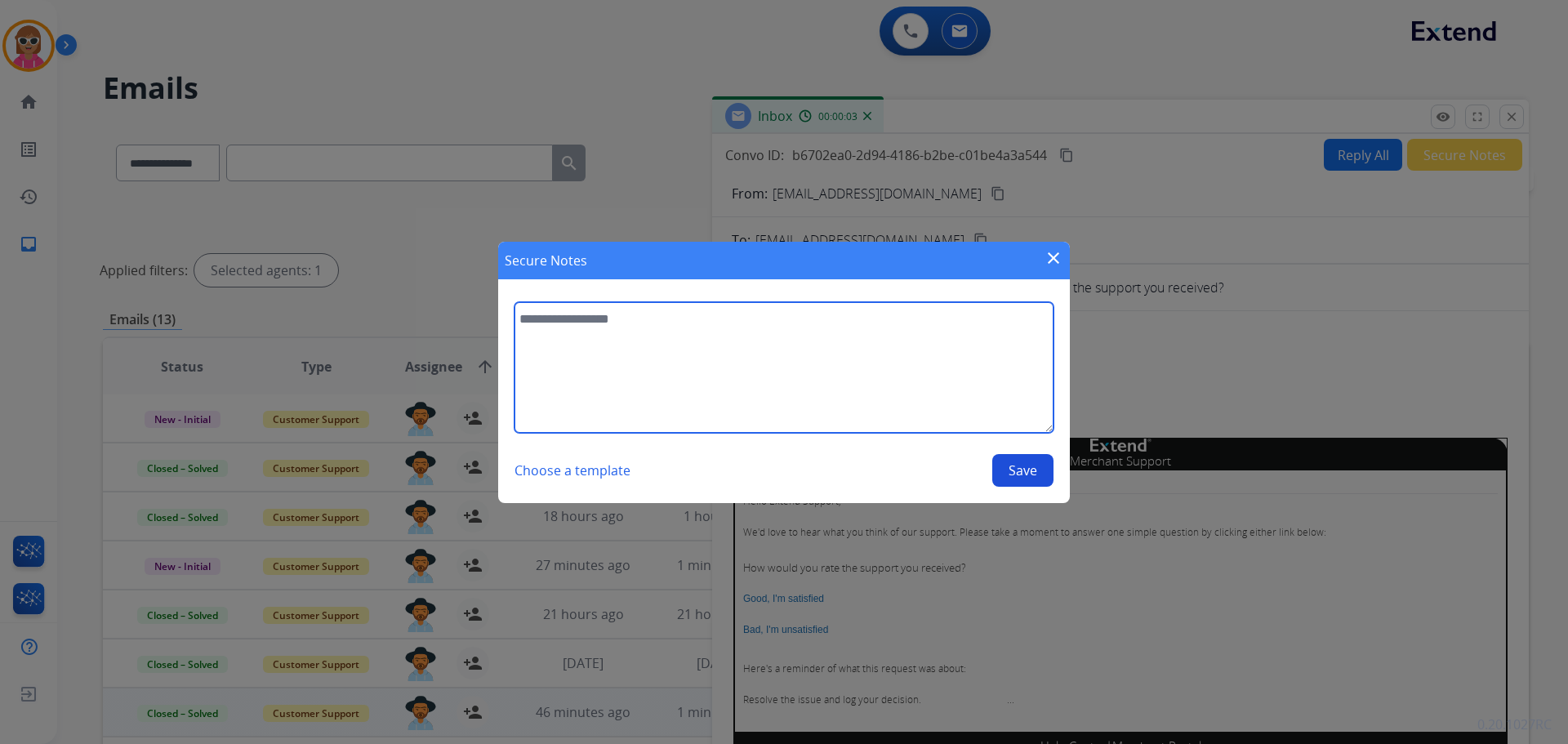
click at [803, 348] on textarea at bounding box center [784, 367] width 539 height 131
type textarea "**********"
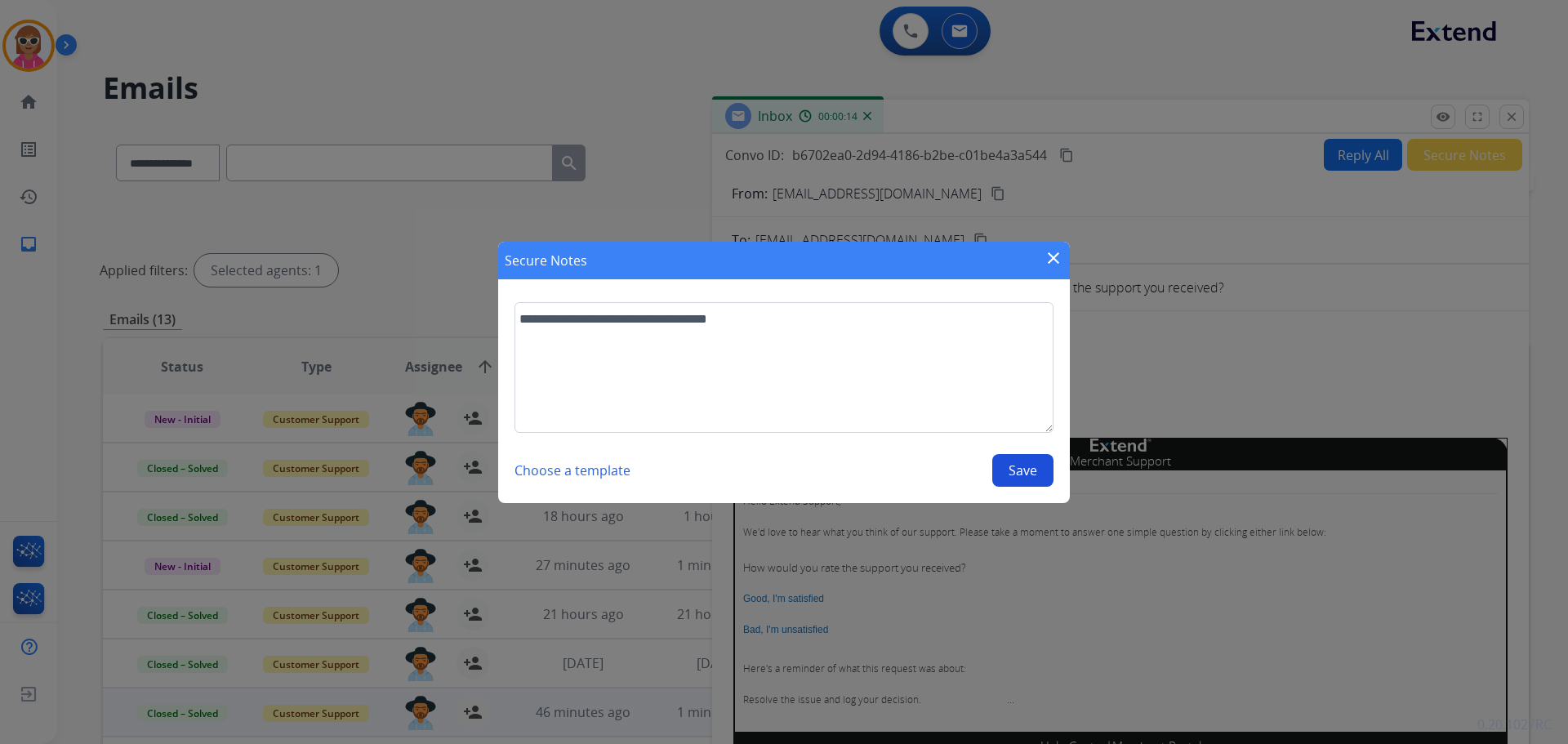
click at [1019, 467] on button "Save" at bounding box center [1023, 470] width 62 height 32
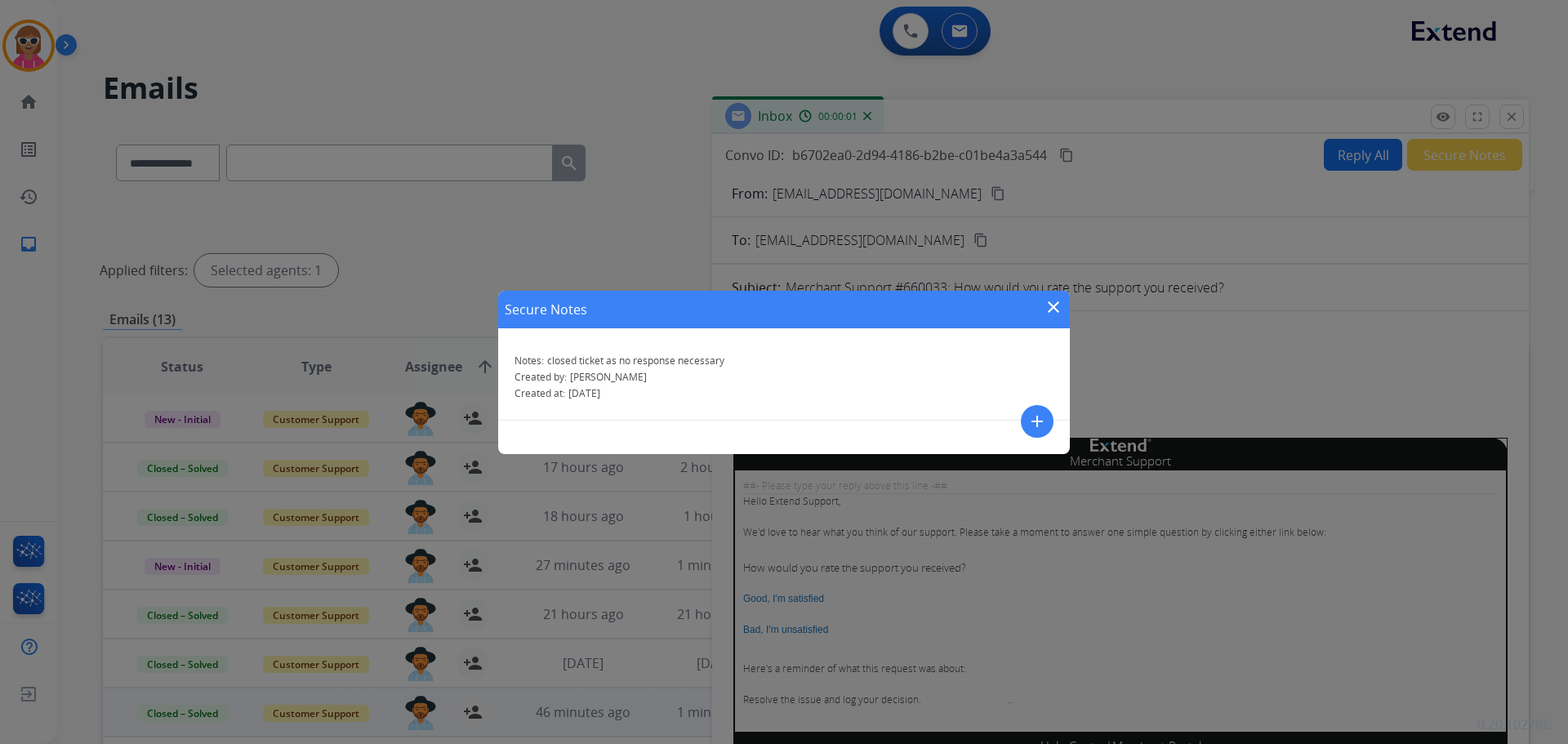
drag, startPoint x: 1051, startPoint y: 300, endPoint x: 1245, endPoint y: 297, distance: 194.0
click at [1053, 299] on mat-icon "close" at bounding box center [1054, 307] width 20 height 20
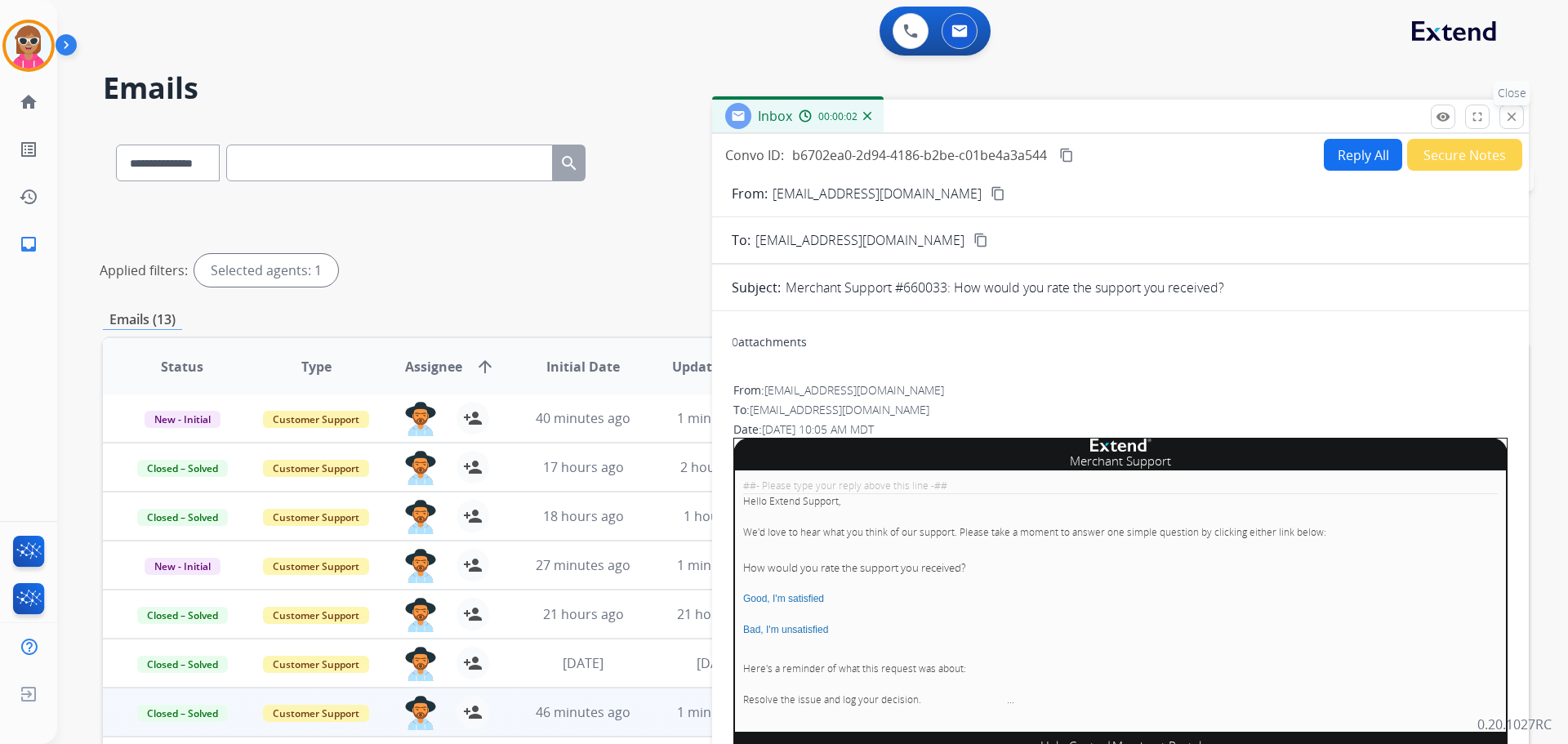
click at [1521, 118] on button "close Close" at bounding box center [1511, 116] width 24 height 24
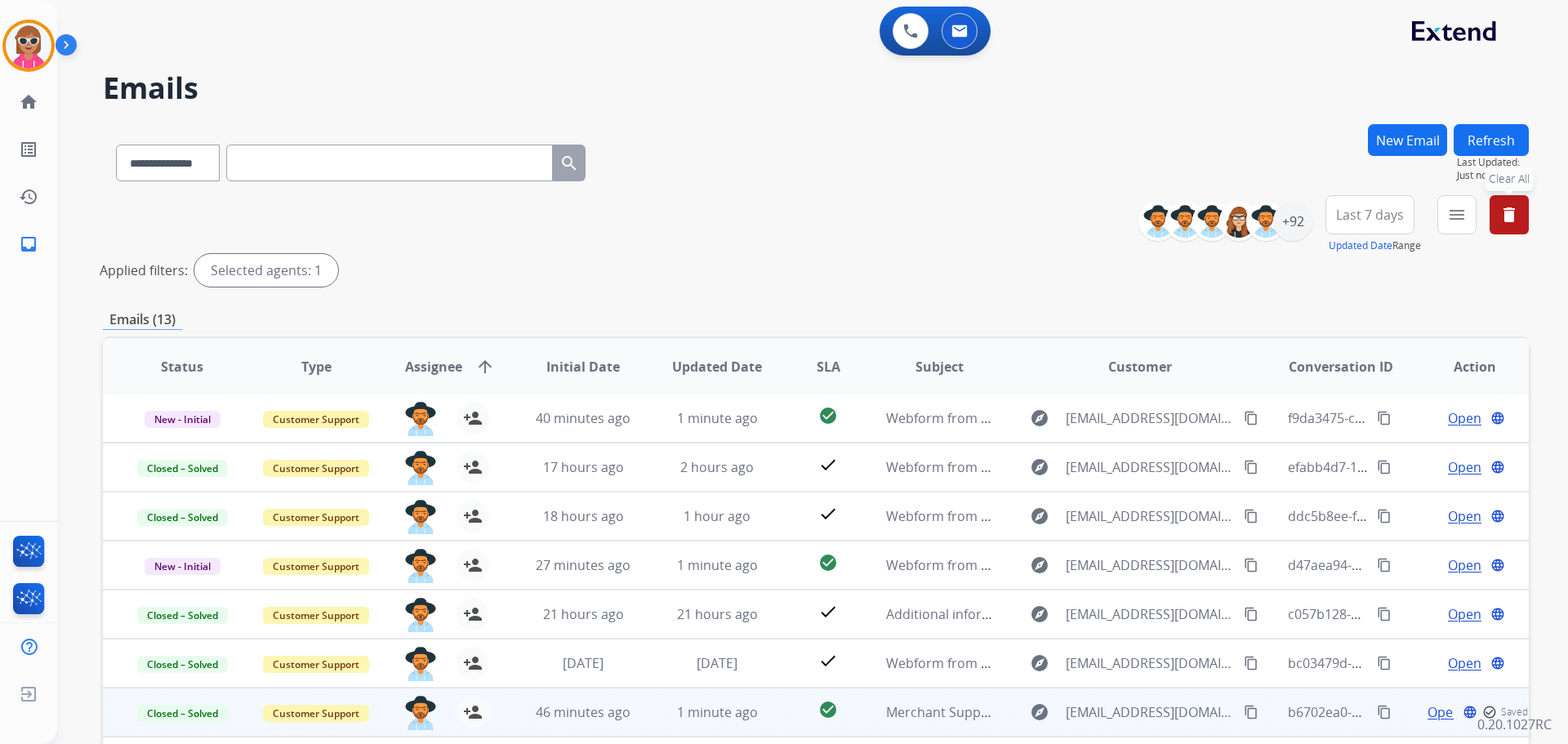
click at [1511, 132] on button "Refresh" at bounding box center [1491, 140] width 75 height 32
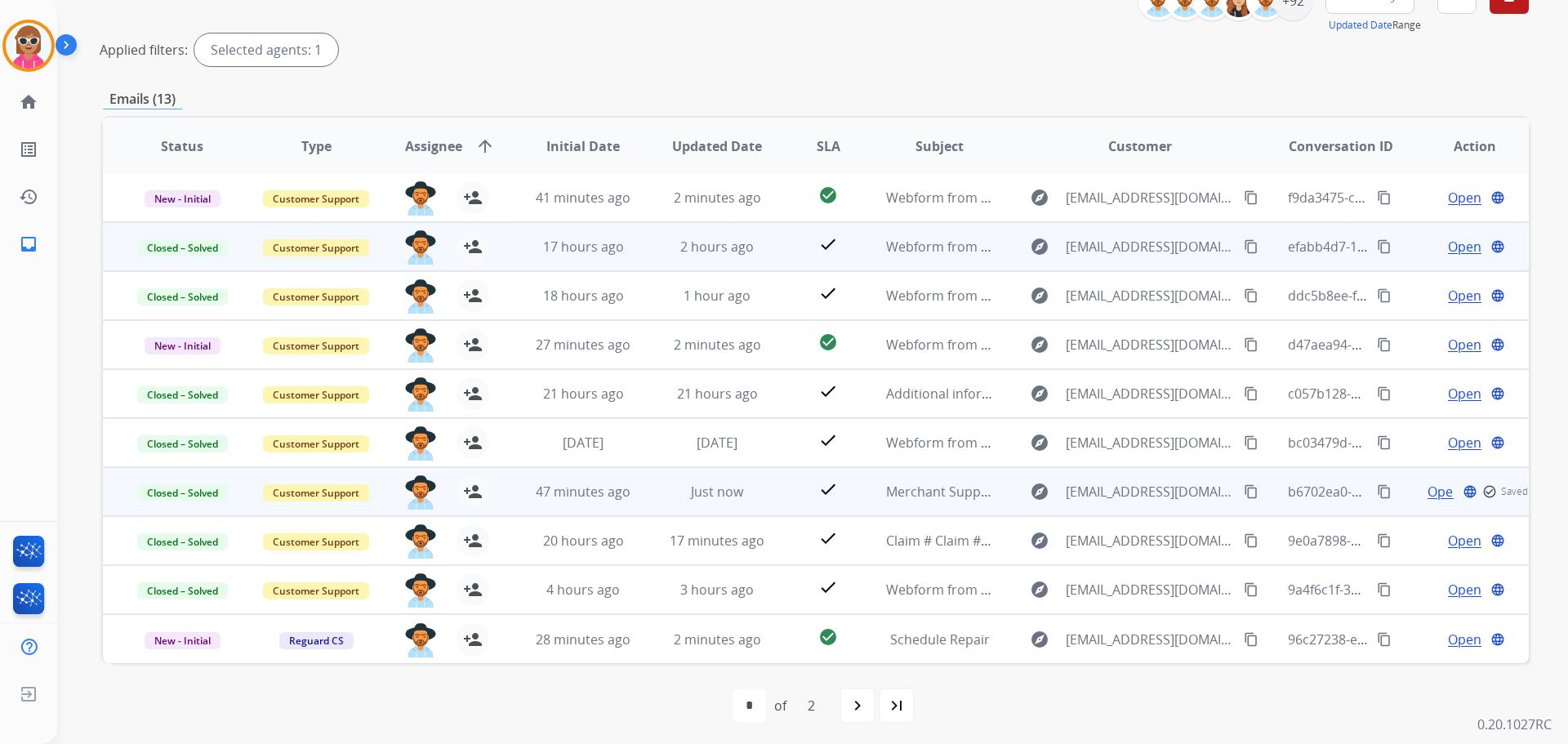
scroll to position [225, 0]
